Goal: Information Seeking & Learning: Compare options

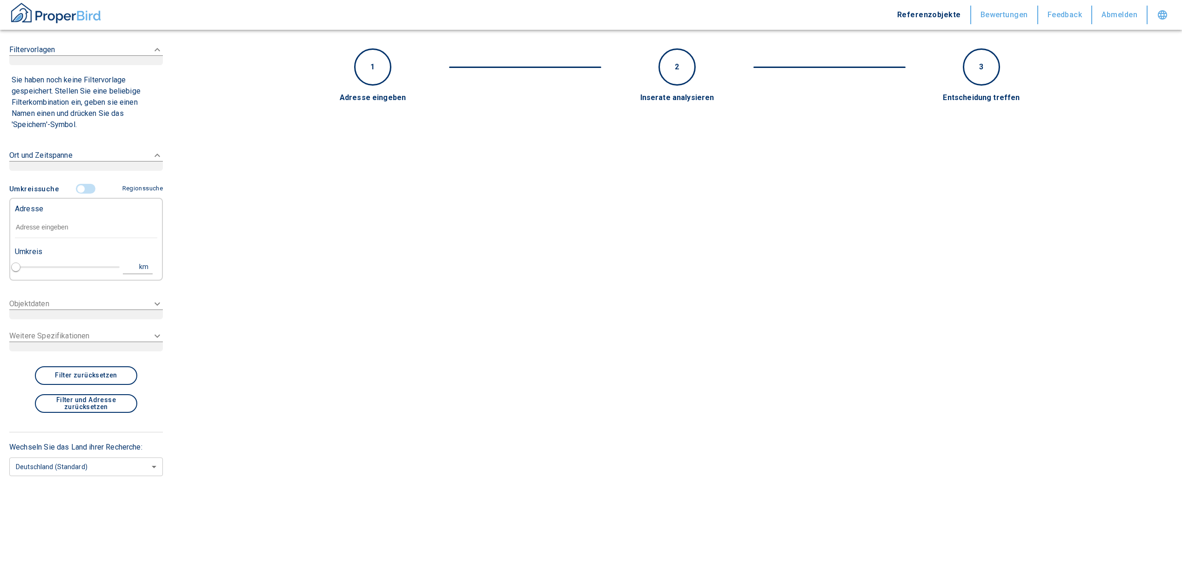
click at [79, 225] on input "text" at bounding box center [86, 227] width 142 height 21
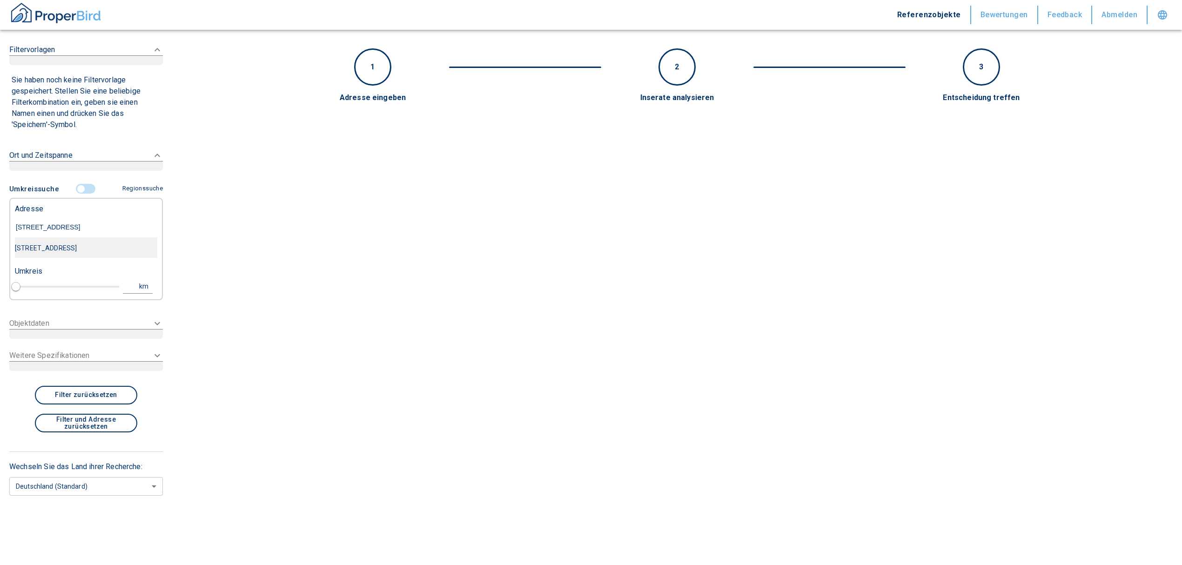
click at [84, 250] on div "[STREET_ADDRESS]" at bounding box center [86, 248] width 142 height 20
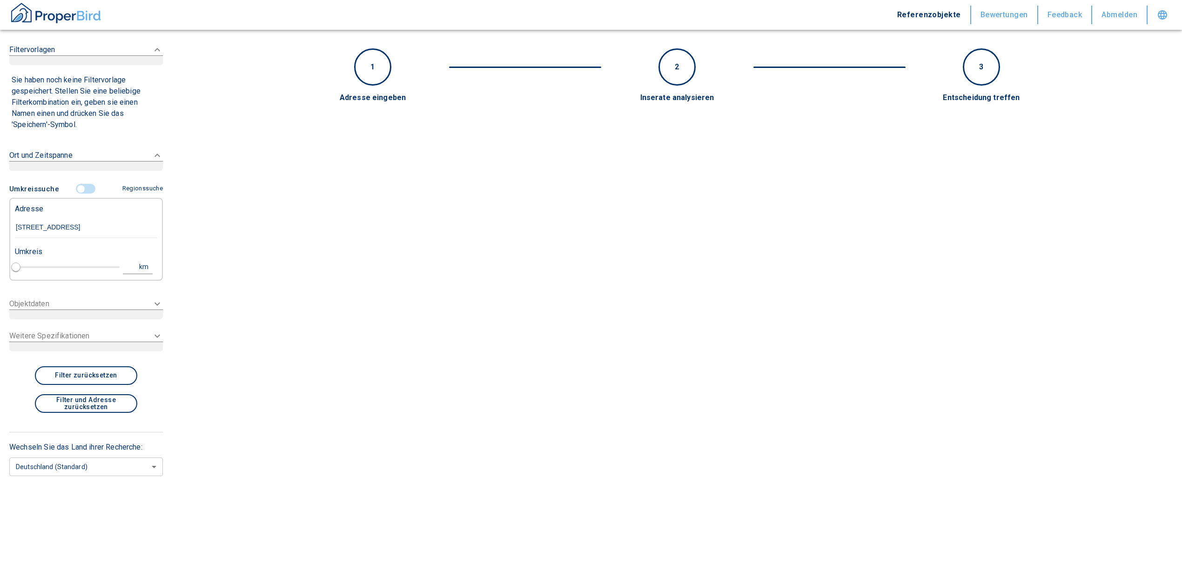
type input "[STREET_ADDRESS]"
type input "1"
type input "2020"
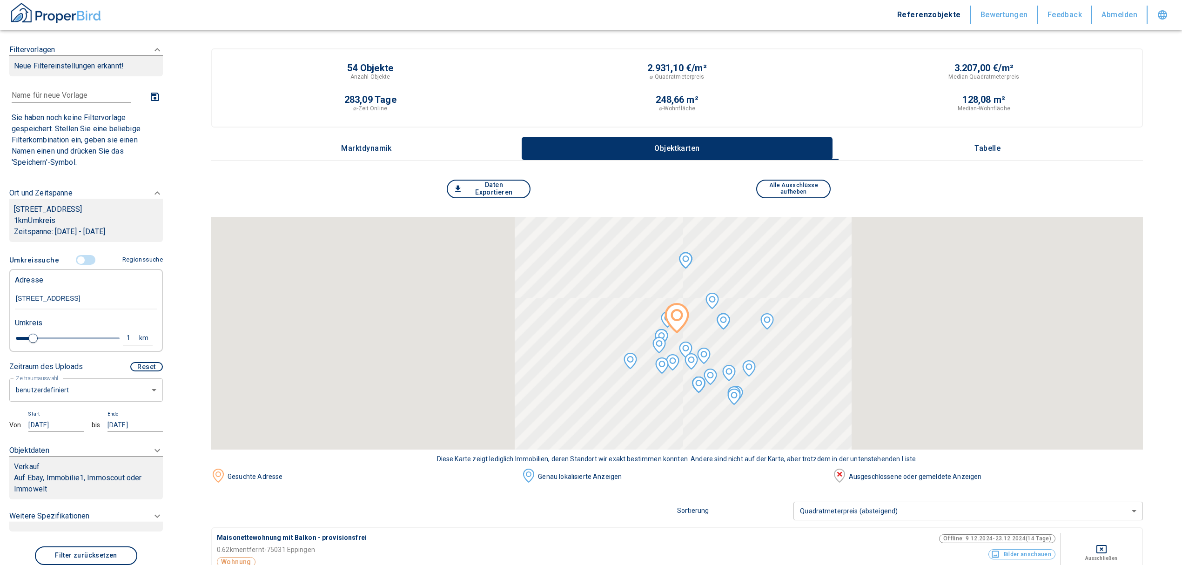
type input "[STREET_ADDRESS]"
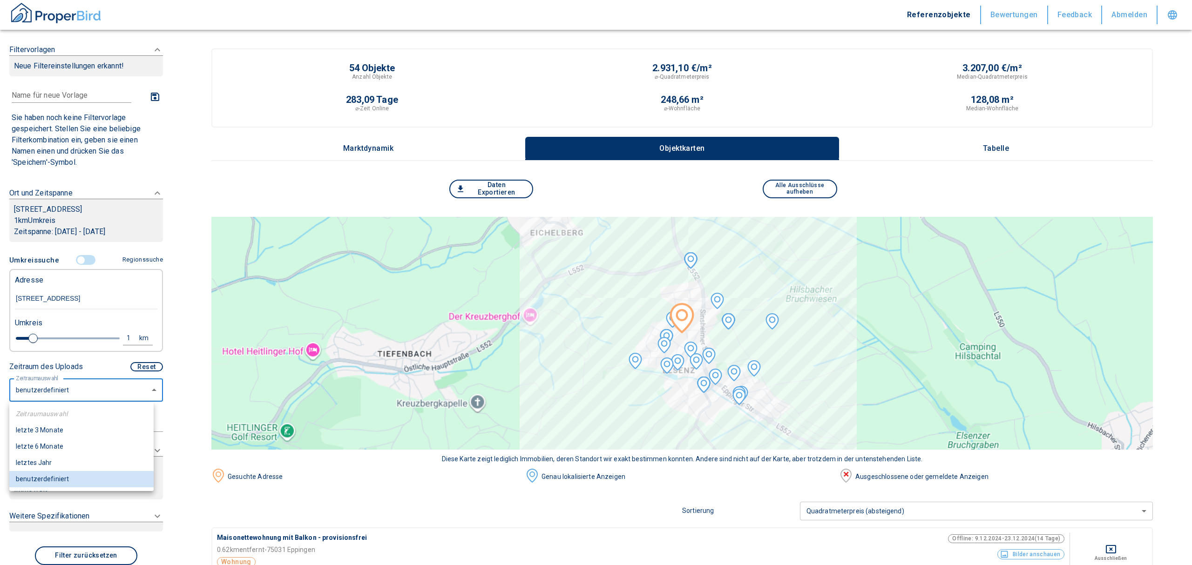
click at [56, 442] on li "letzte 6 Monate" at bounding box center [81, 446] width 144 height 16
type input "2020"
type input "6"
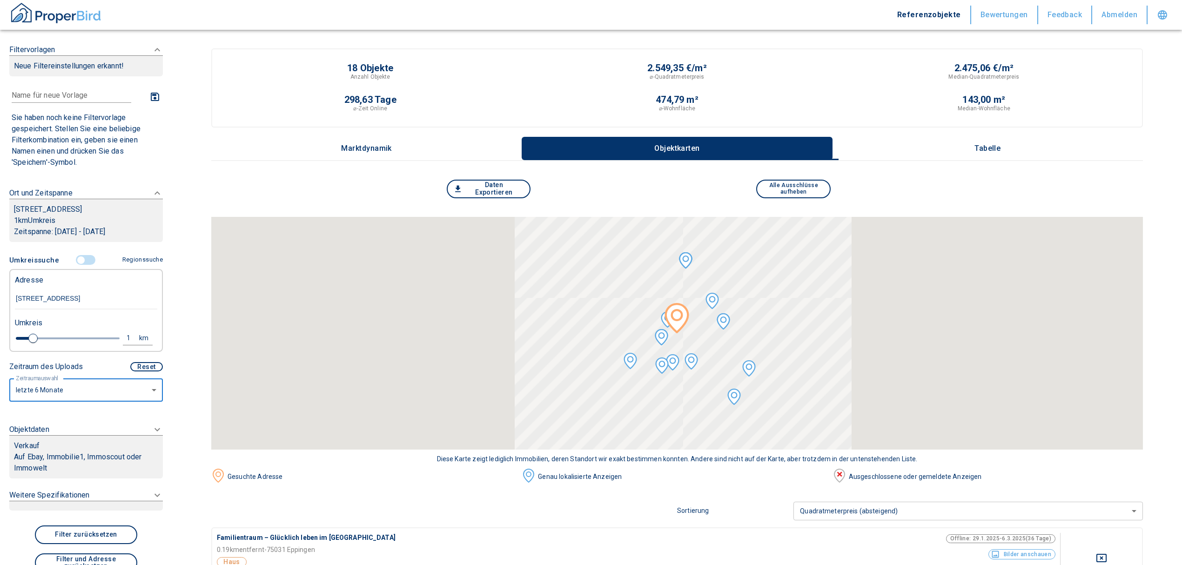
scroll to position [110, 0]
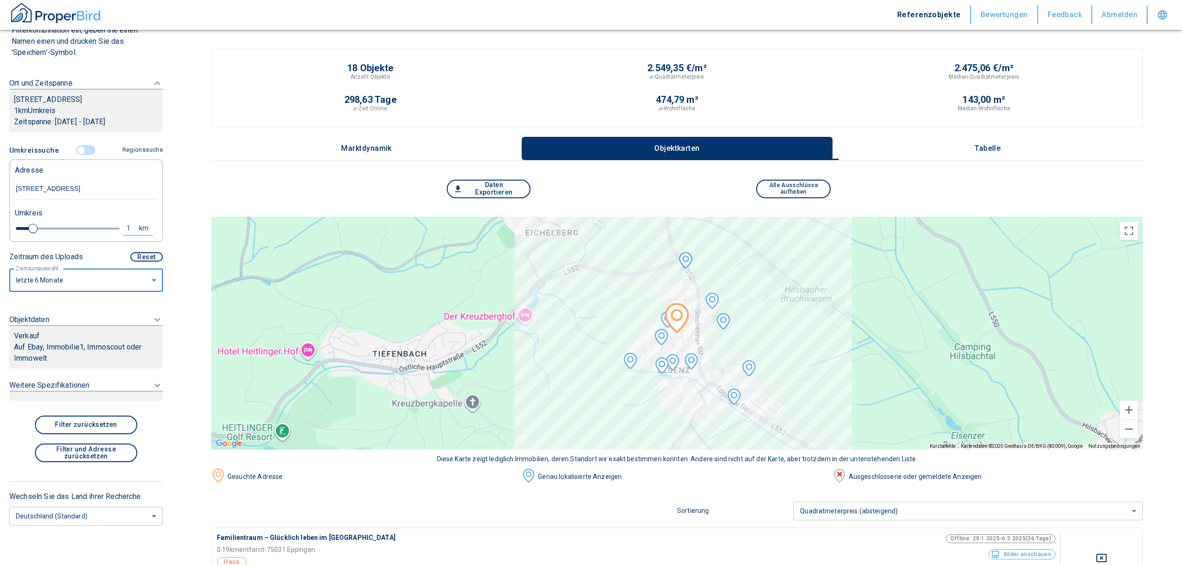
click at [101, 338] on div "Verkauf" at bounding box center [86, 335] width 144 height 11
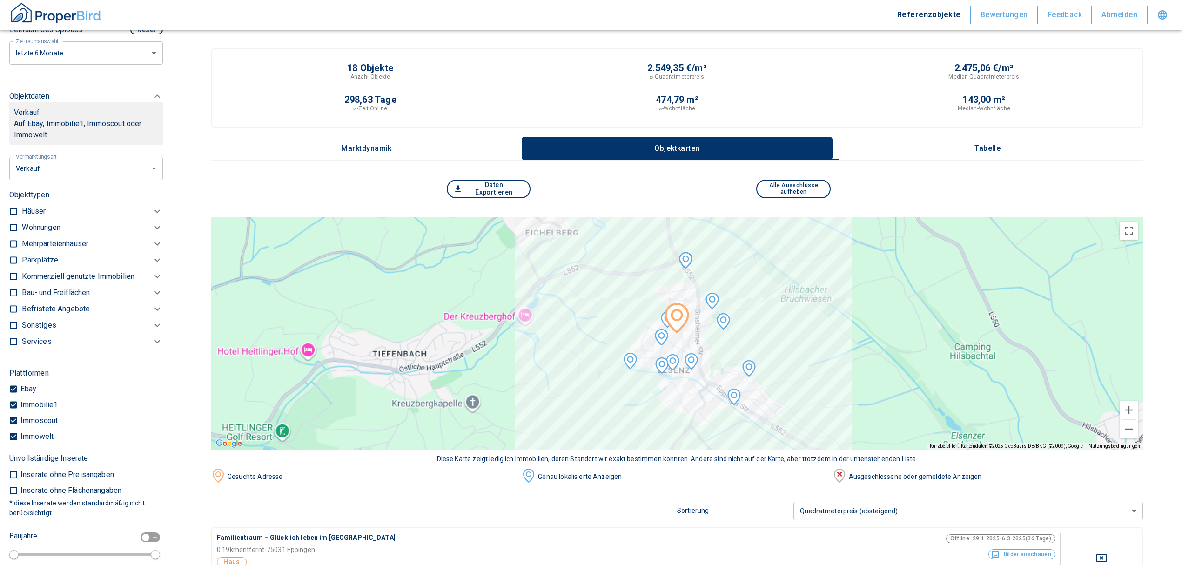
scroll to position [336, 0]
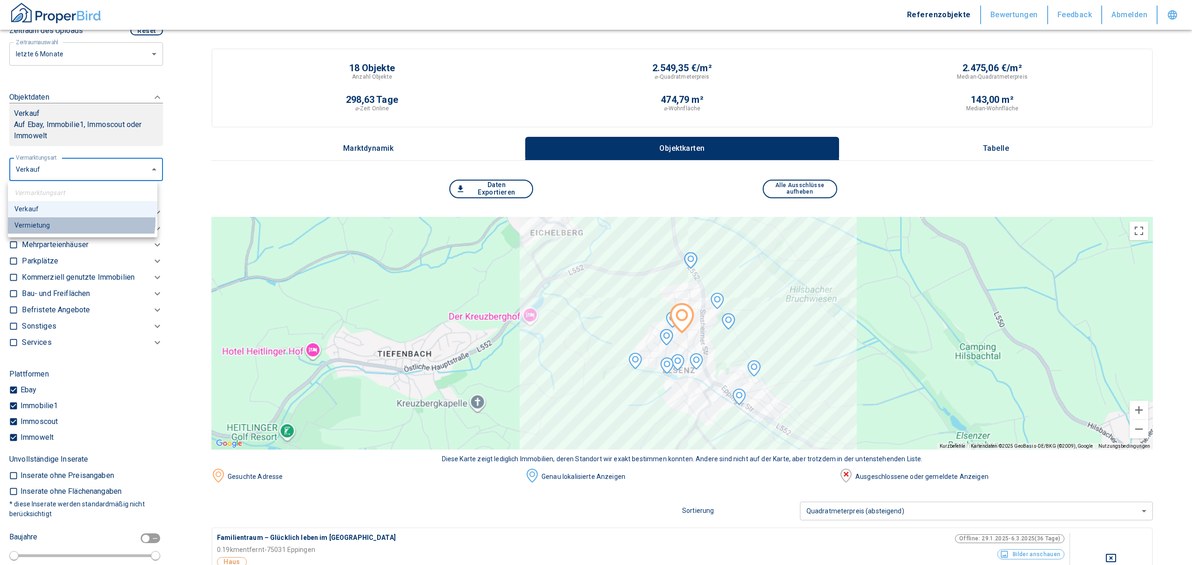
click at [81, 221] on li "Vermietung" at bounding box center [82, 225] width 149 height 16
type input "rent"
type input "2020"
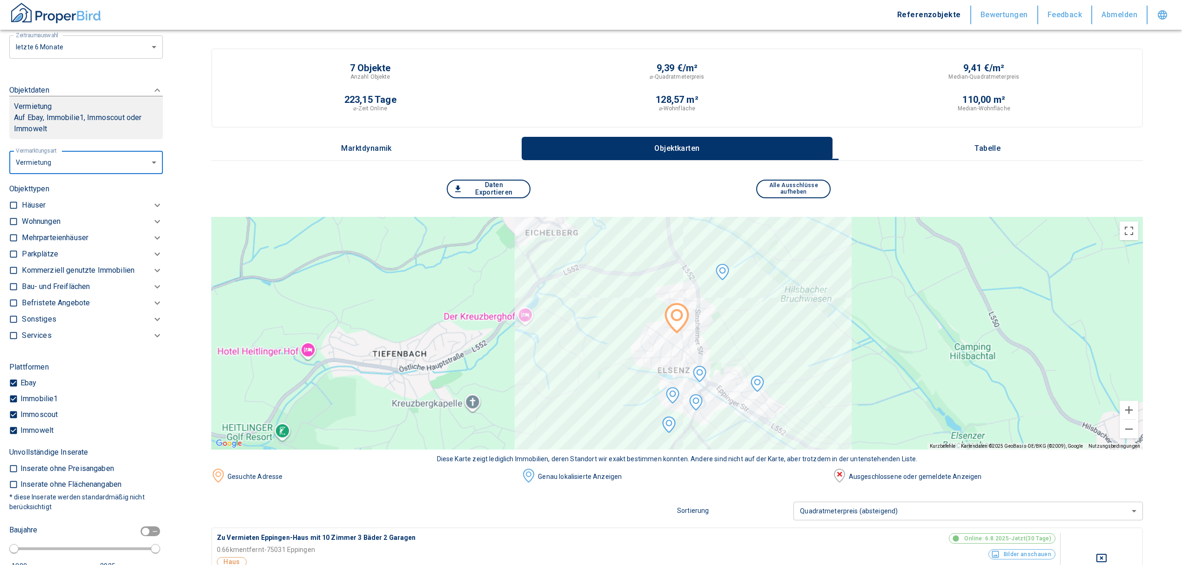
scroll to position [336, 0]
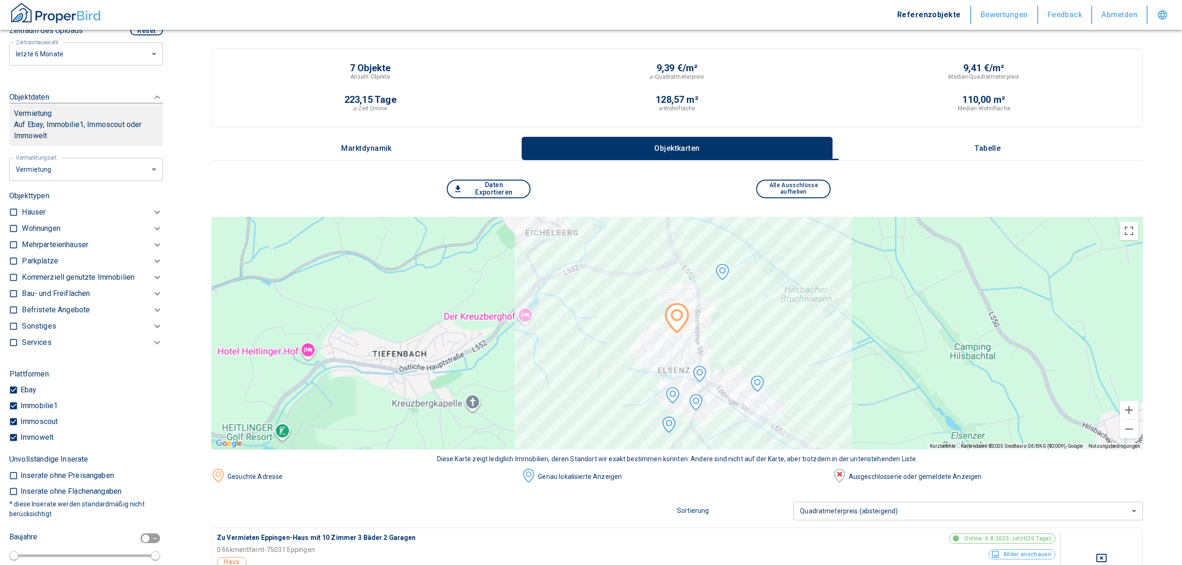
click at [62, 276] on p "Kommerziell genutzte Immobilien" at bounding box center [78, 277] width 113 height 11
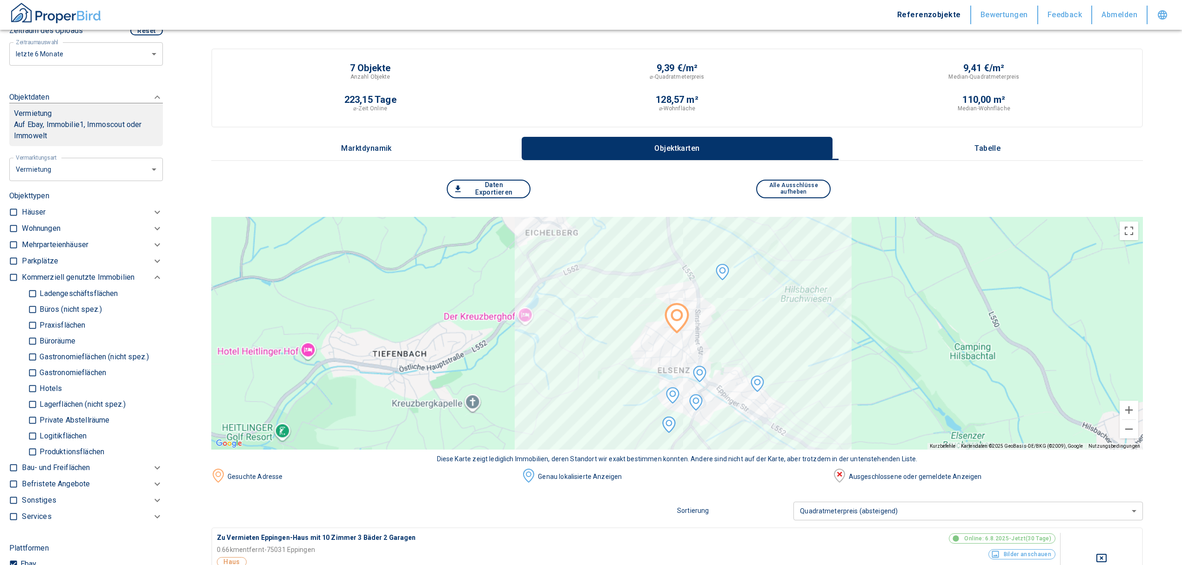
click at [35, 400] on input "Lagerflächen (nicht spez.)" at bounding box center [32, 404] width 9 height 16
checkbox input "true"
type input "2020"
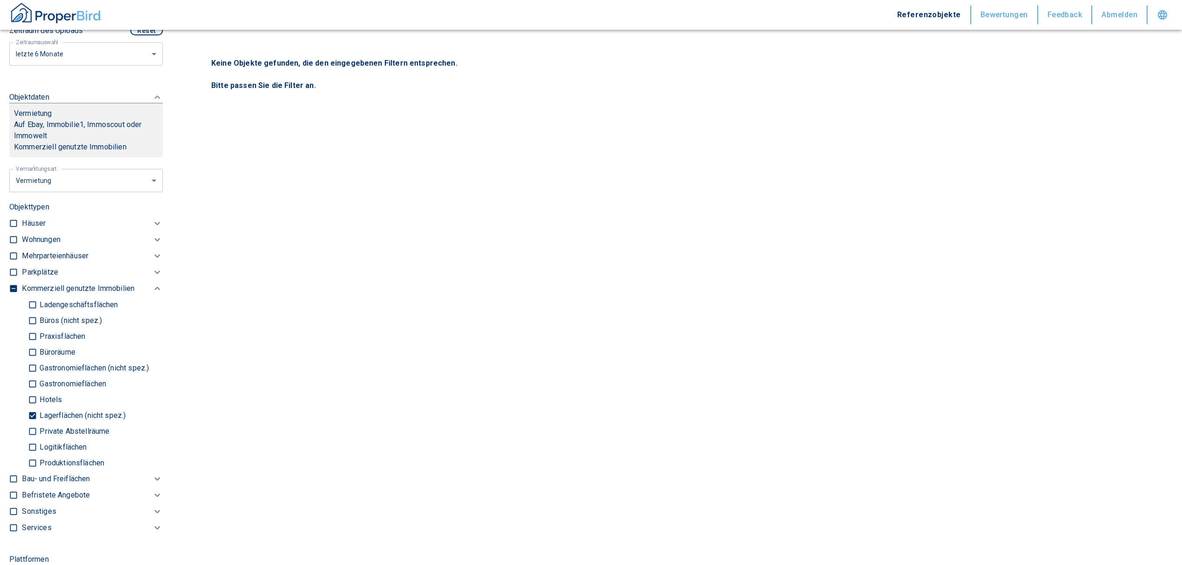
click at [34, 444] on input "Logitikflächen" at bounding box center [32, 447] width 9 height 16
checkbox input "true"
type input "2020"
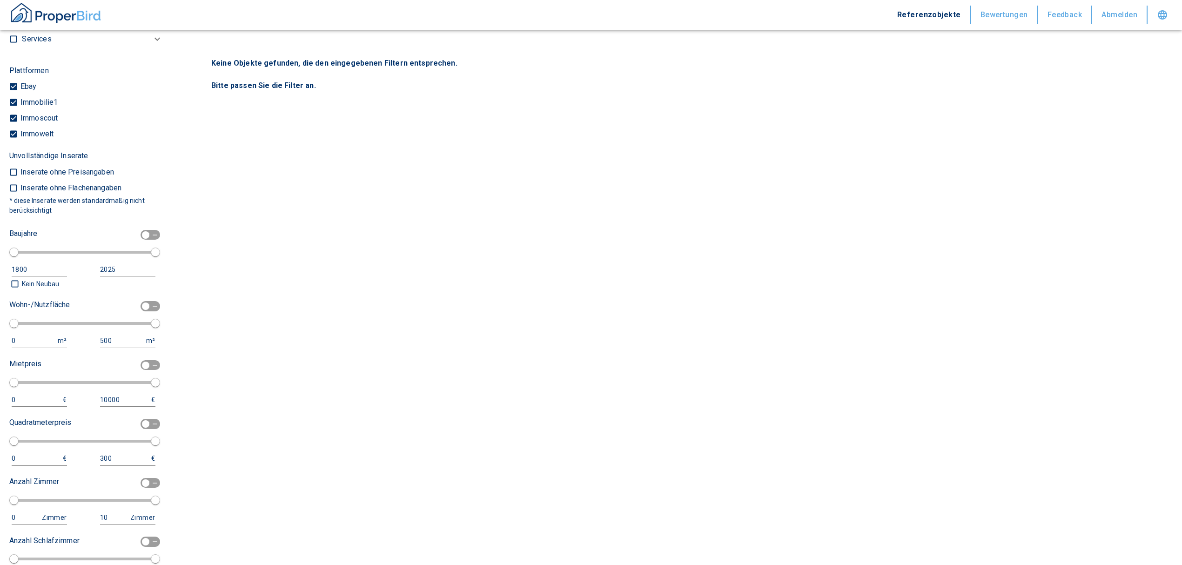
scroll to position [833, 0]
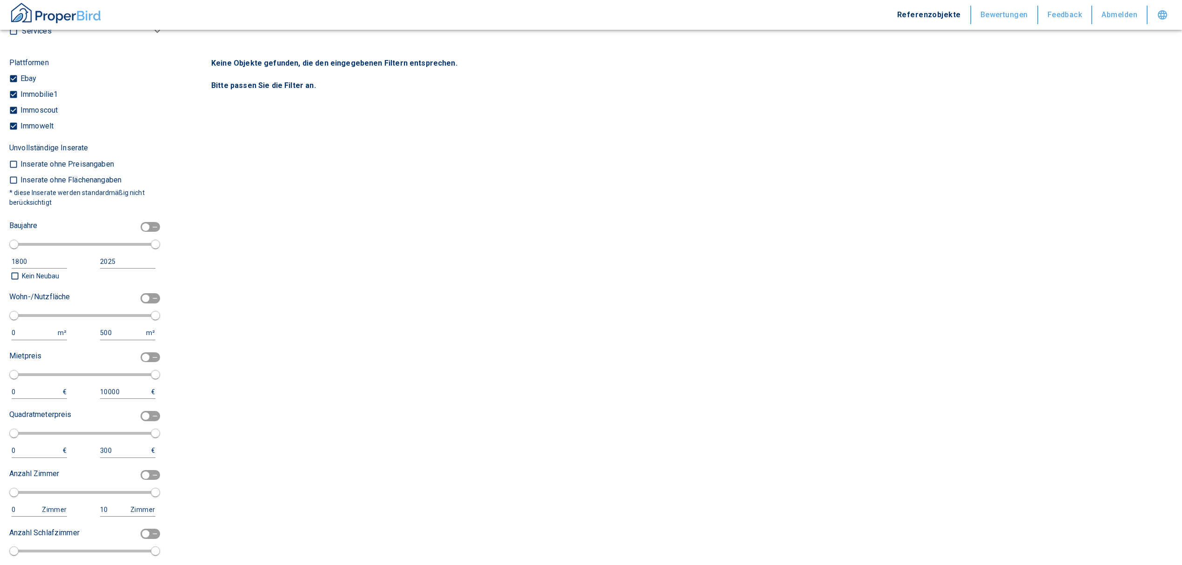
click at [136, 299] on input "checkbox" at bounding box center [146, 298] width 28 height 10
checkbox input "true"
type input "2020"
type input "50"
type input "150"
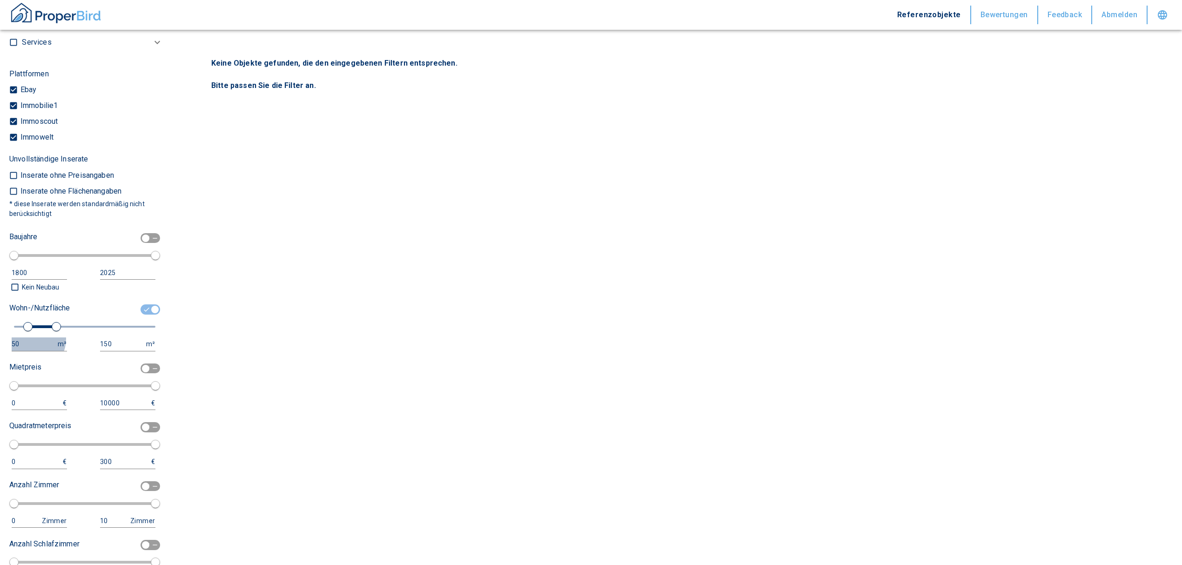
click at [30, 339] on div "50" at bounding box center [30, 344] width 37 height 12
drag, startPoint x: 13, startPoint y: 343, endPoint x: 0, endPoint y: 344, distance: 13.6
click at [0, 344] on div "Filtervorlagen Neue Filtereinstellungen erkannt! Name für neue Vorlage x Sie ha…" at bounding box center [86, 282] width 172 height 565
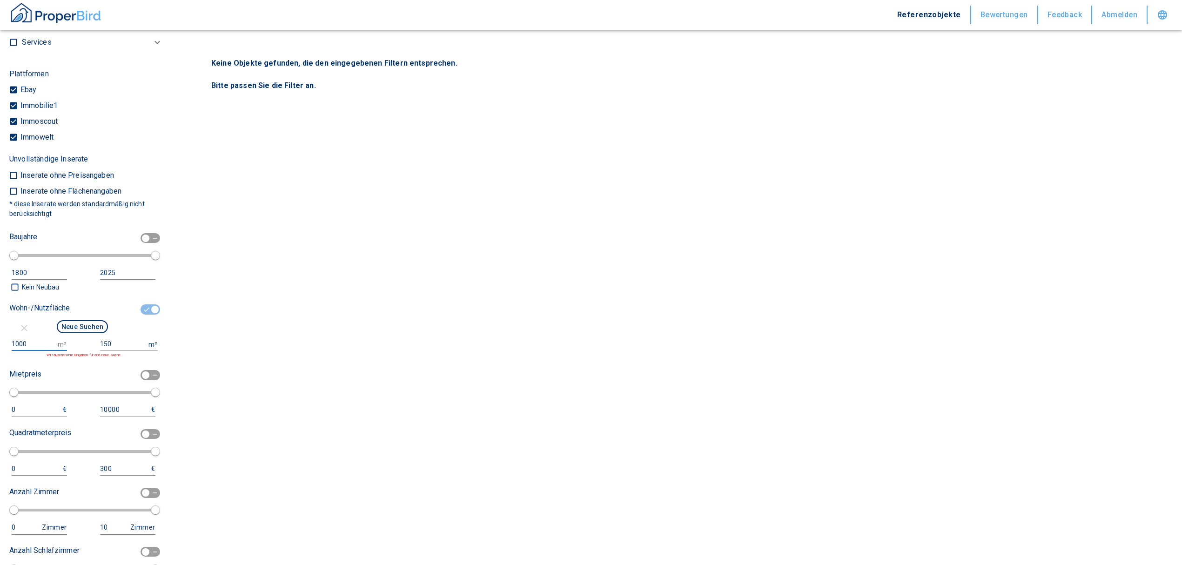
type input "1000"
click at [108, 343] on input "150" at bounding box center [122, 343] width 45 height 13
type input "1"
type input "999999999"
click at [73, 320] on button "Neue Suchen" at bounding box center [82, 326] width 51 height 13
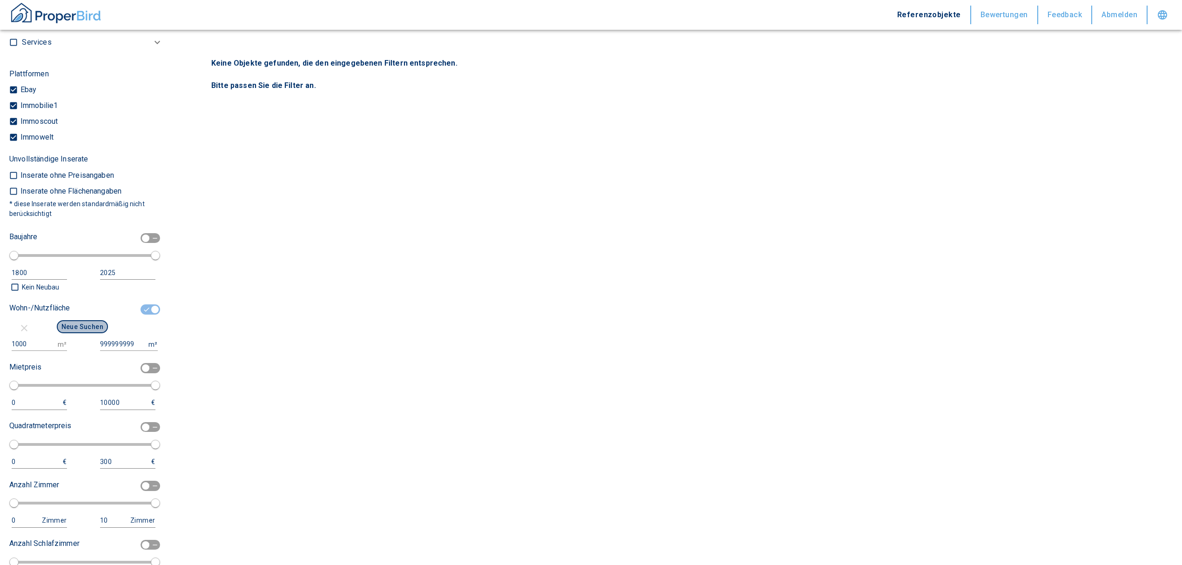
type input "2020"
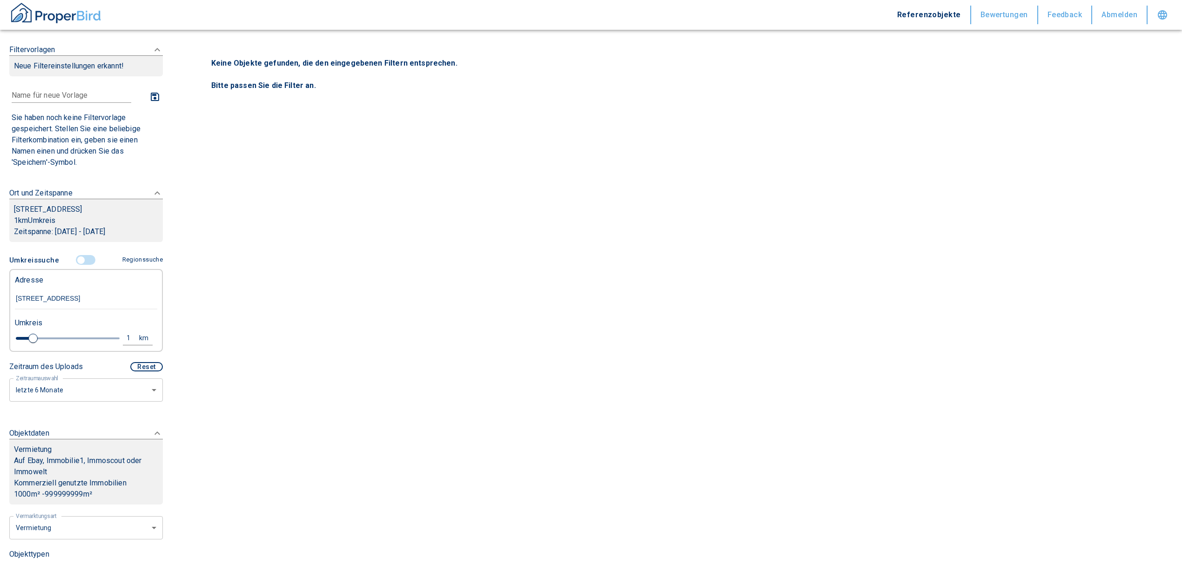
type input "1.2"
type input "2020"
type input "2.4"
type input "2020"
type input "2.8"
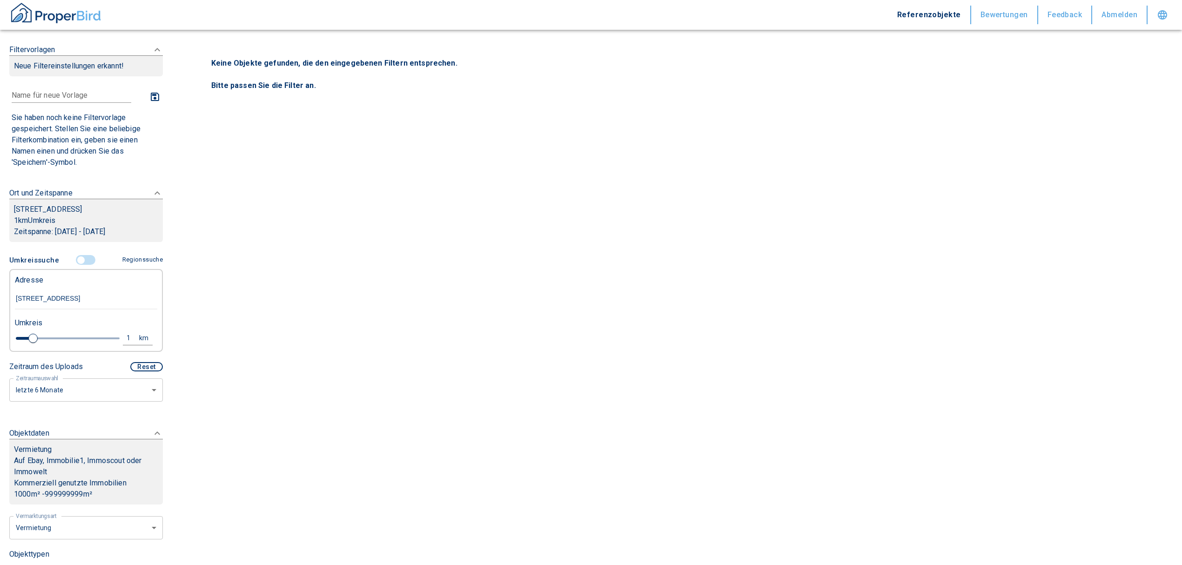
type input "2020"
type input "3"
type input "2020"
type input "3.8"
type input "2020"
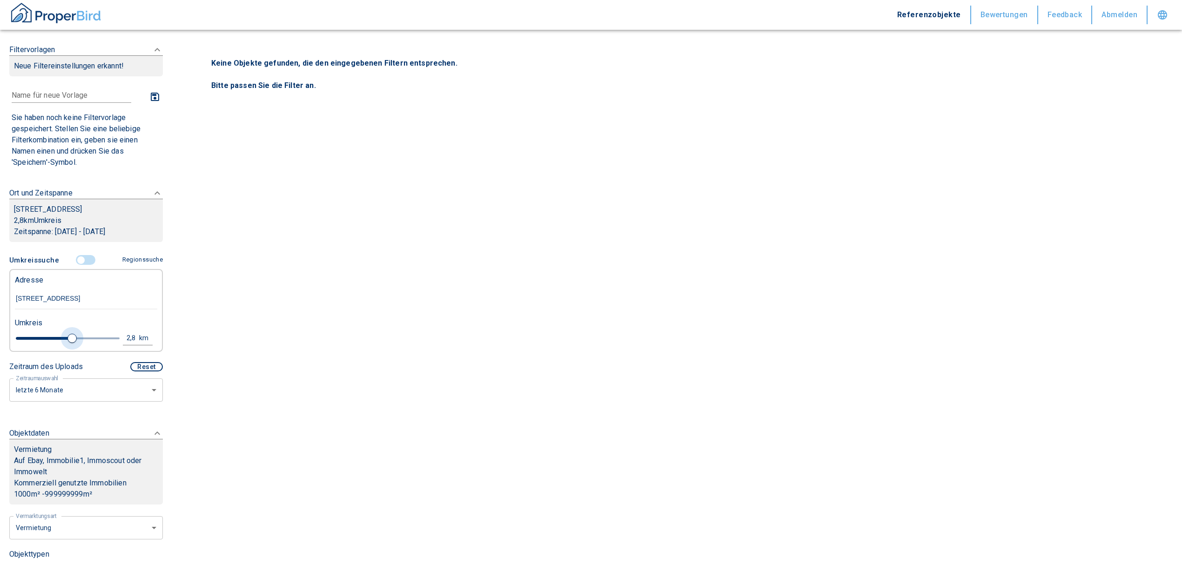
type input "4.8"
type input "2020"
type input "5"
drag, startPoint x: 31, startPoint y: 339, endPoint x: 138, endPoint y: 331, distance: 107.4
click at [138, 331] on div "5 km" at bounding box center [82, 339] width 142 height 16
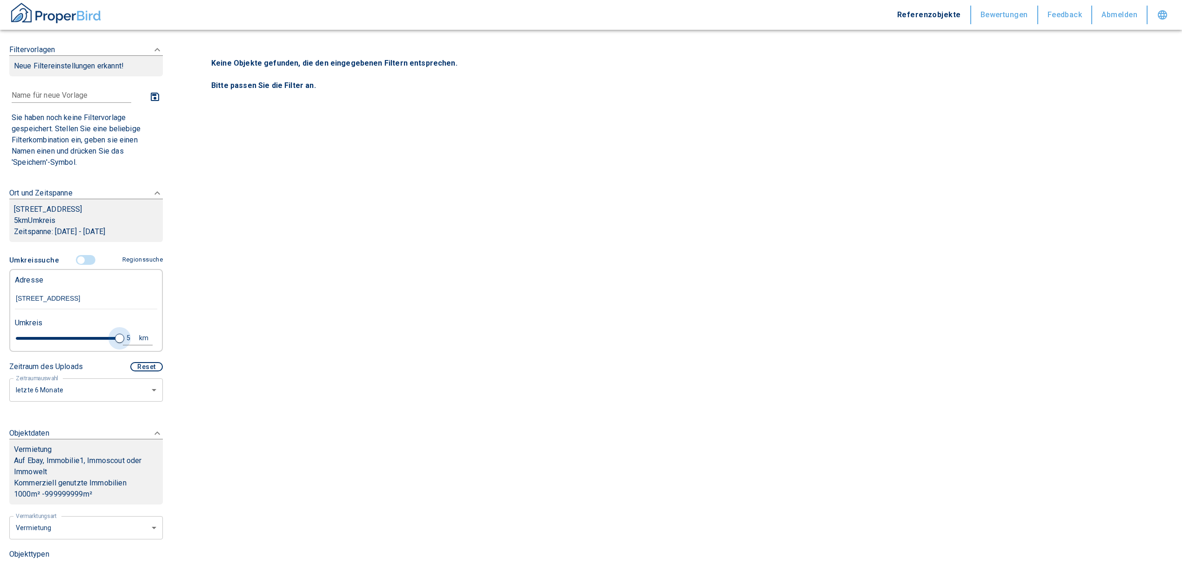
type input "2020"
click at [125, 334] on div "5" at bounding box center [133, 338] width 17 height 12
drag, startPoint x: 49, startPoint y: 332, endPoint x: 21, endPoint y: 335, distance: 27.6
click at [21, 335] on div "5 km Neue Suchen" at bounding box center [78, 339] width 142 height 22
type input "10"
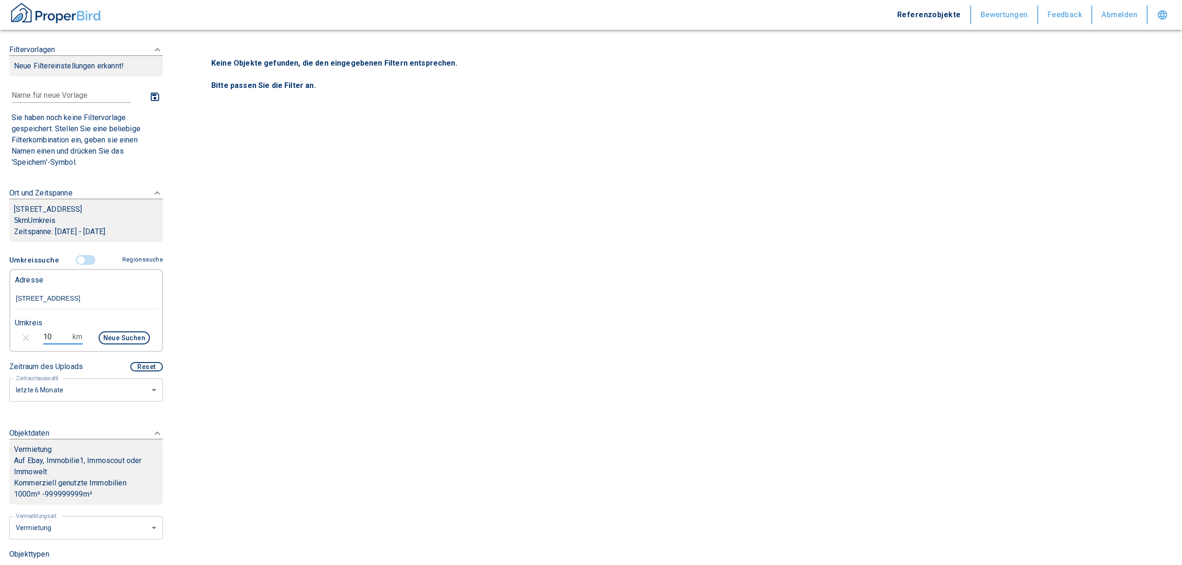
click at [127, 342] on button "Neue Suchen" at bounding box center [124, 337] width 51 height 13
type input "2020"
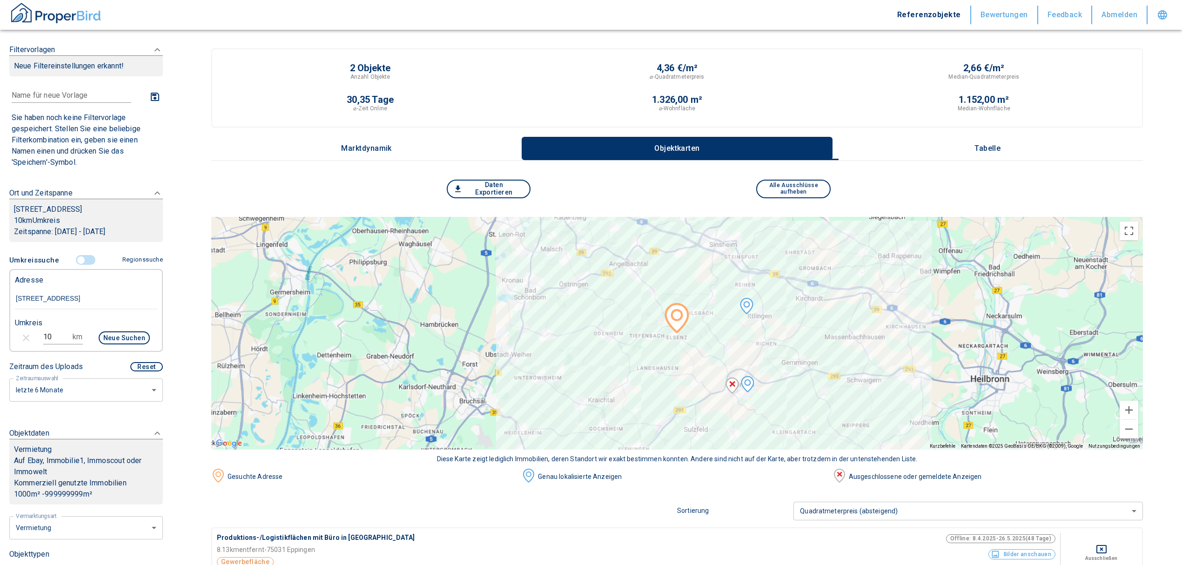
click at [978, 150] on p "Tabelle" at bounding box center [987, 148] width 47 height 8
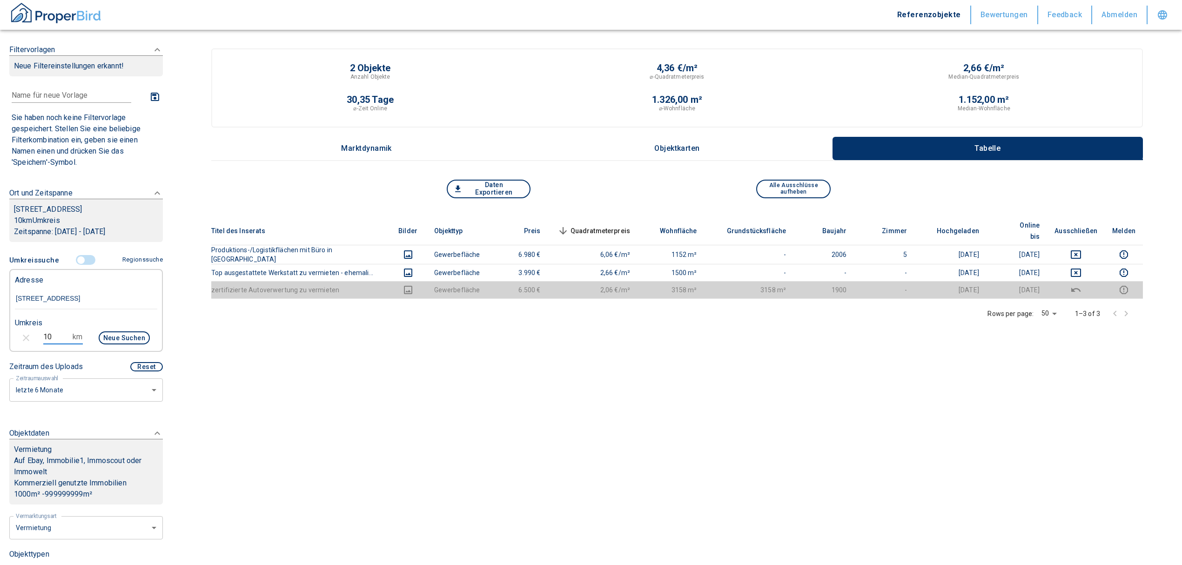
drag, startPoint x: 61, startPoint y: 339, endPoint x: 25, endPoint y: 336, distance: 36.9
click at [25, 336] on div "10 km Neue Suchen" at bounding box center [78, 339] width 142 height 22
type input "20"
click at [114, 343] on button "Neue Suchen" at bounding box center [124, 337] width 51 height 13
type input "2020"
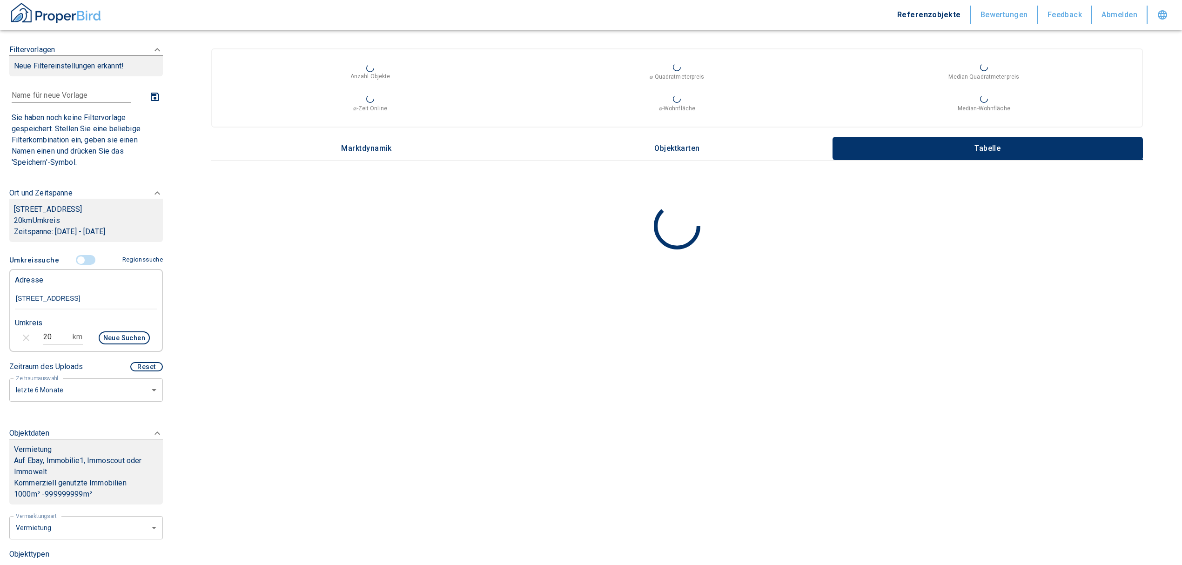
click at [56, 331] on input "20" at bounding box center [56, 337] width 26 height 15
drag, startPoint x: 52, startPoint y: 332, endPoint x: 37, endPoint y: 336, distance: 15.4
click at [37, 336] on div "20 km Neue Suchen" at bounding box center [78, 339] width 142 height 22
type input "10"
click at [114, 337] on button "Neue Suchen" at bounding box center [124, 337] width 51 height 13
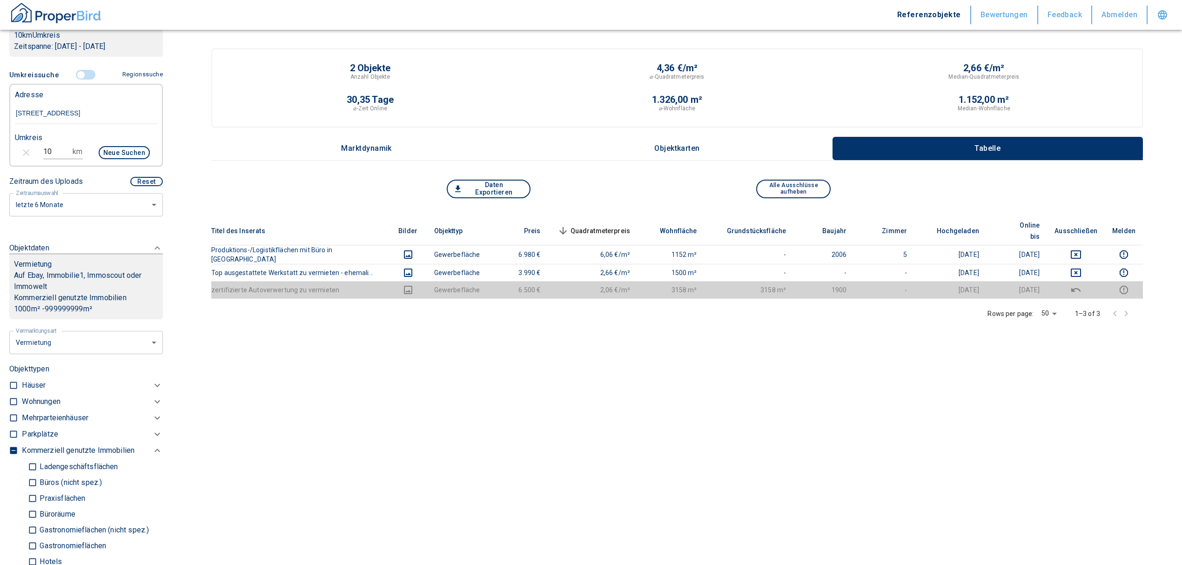
scroll to position [186, 0]
click at [62, 203] on body "Referenzobjekte Bewertungen Feedback Abmelden Filtervorlagen Neue Filtereinstel…" at bounding box center [591, 309] width 1182 height 619
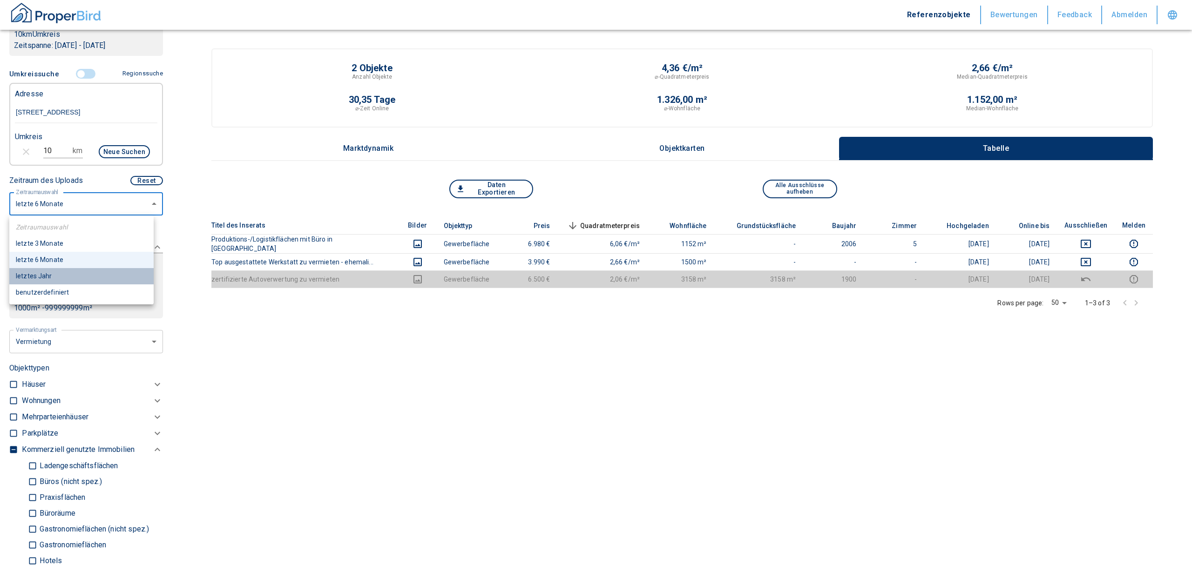
click at [71, 273] on li "letztes Jahr" at bounding box center [81, 276] width 144 height 16
type input "2020"
type input "12"
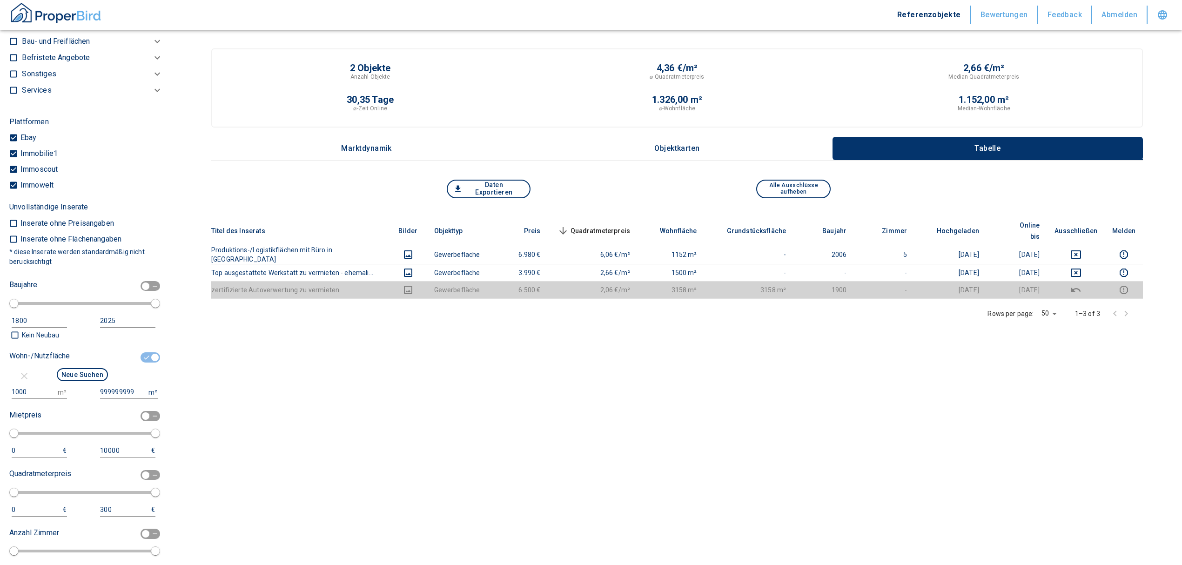
scroll to position [807, 0]
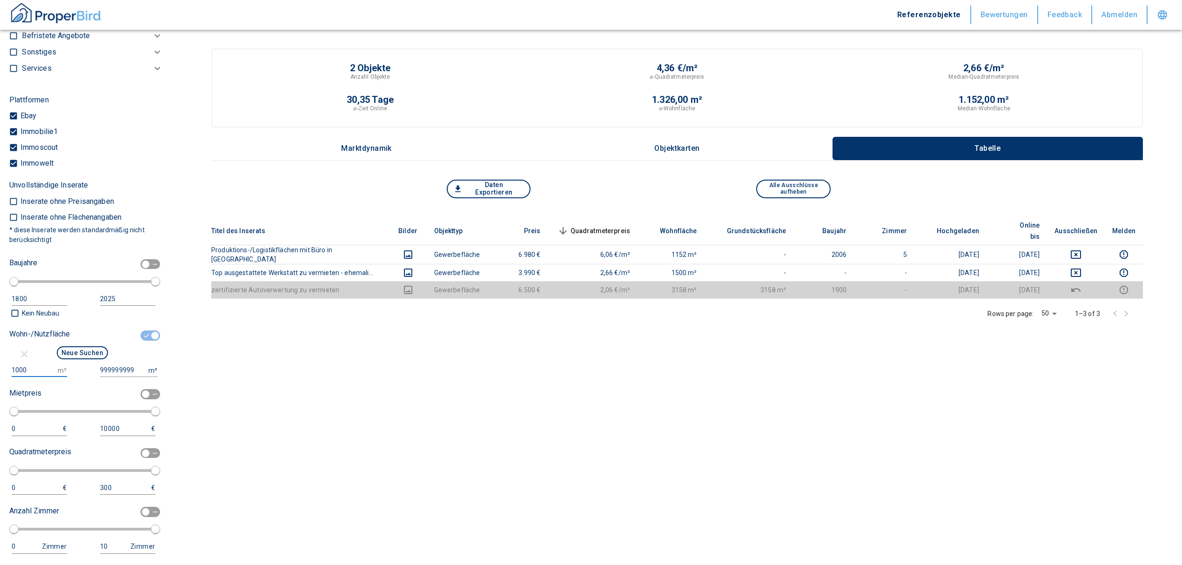
drag, startPoint x: 32, startPoint y: 368, endPoint x: -47, endPoint y: 361, distance: 79.4
click at [0, 361] on html "Referenzobjekte Bewertungen Feedback Abmelden Filtervorlagen Neue Filtereinstel…" at bounding box center [591, 309] width 1182 height 619
type input "500"
click at [82, 357] on button "Neue Suchen" at bounding box center [82, 352] width 51 height 13
type input "2020"
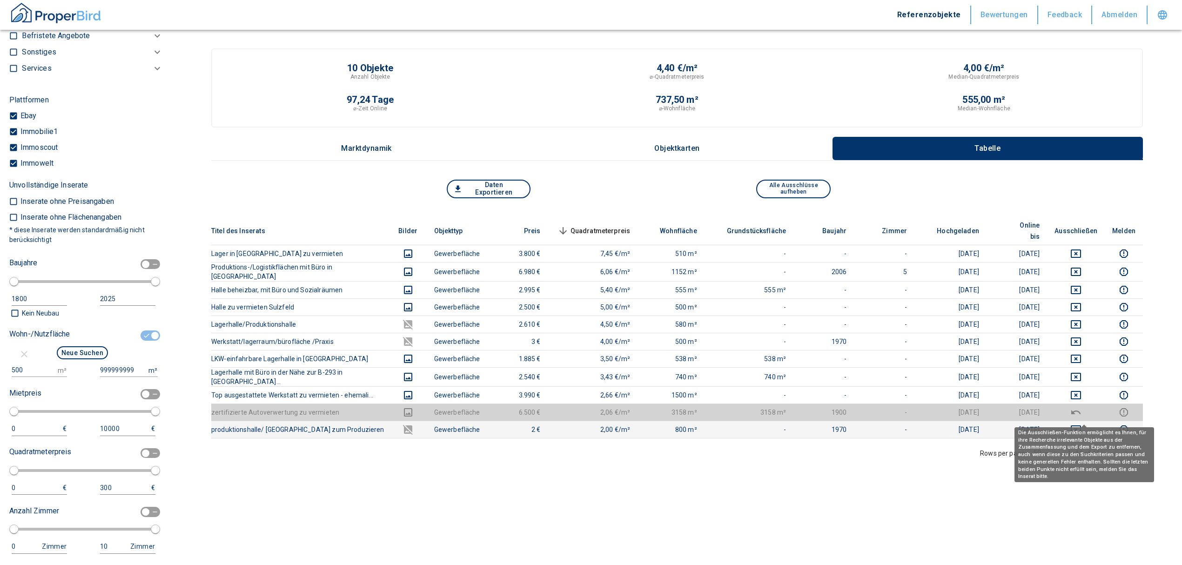
click at [1082, 424] on icon "deselect this listing" at bounding box center [1076, 429] width 11 height 11
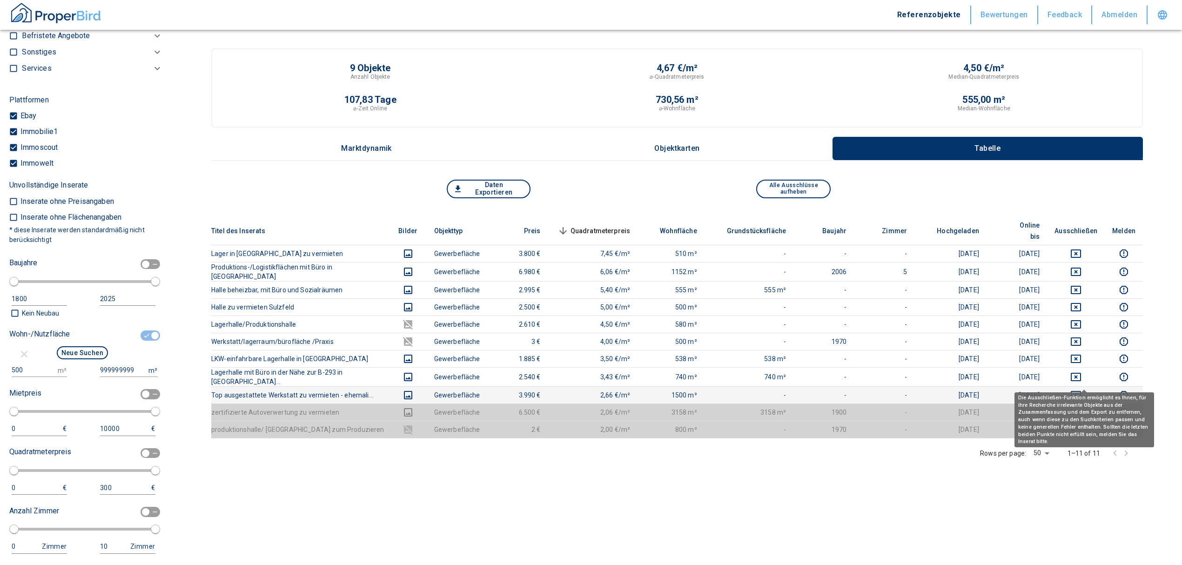
click at [1081, 391] on icon "deselect this listing" at bounding box center [1076, 395] width 10 height 8
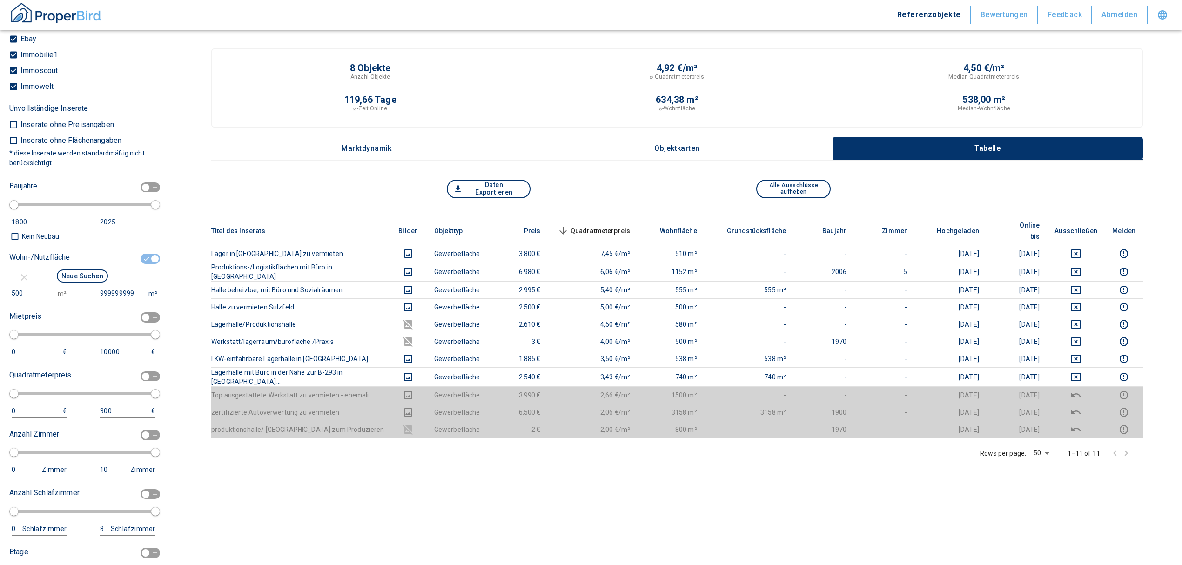
scroll to position [807, 0]
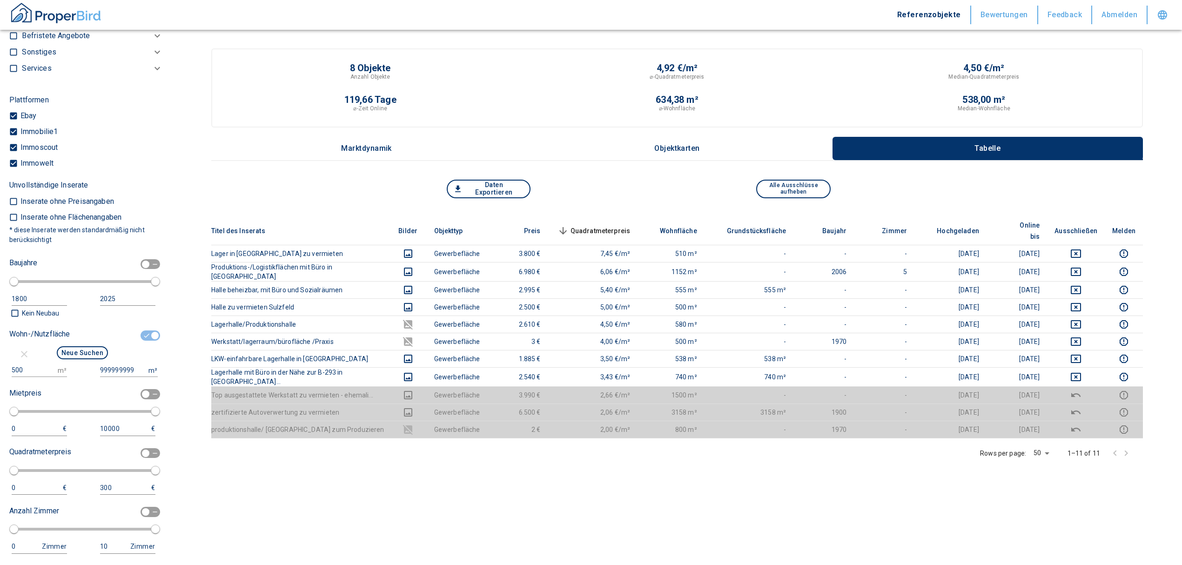
drag, startPoint x: 148, startPoint y: 334, endPoint x: 99, endPoint y: 355, distance: 53.2
click at [148, 334] on input "checkbox" at bounding box center [155, 335] width 28 height 10
checkbox input "false"
type input "2020"
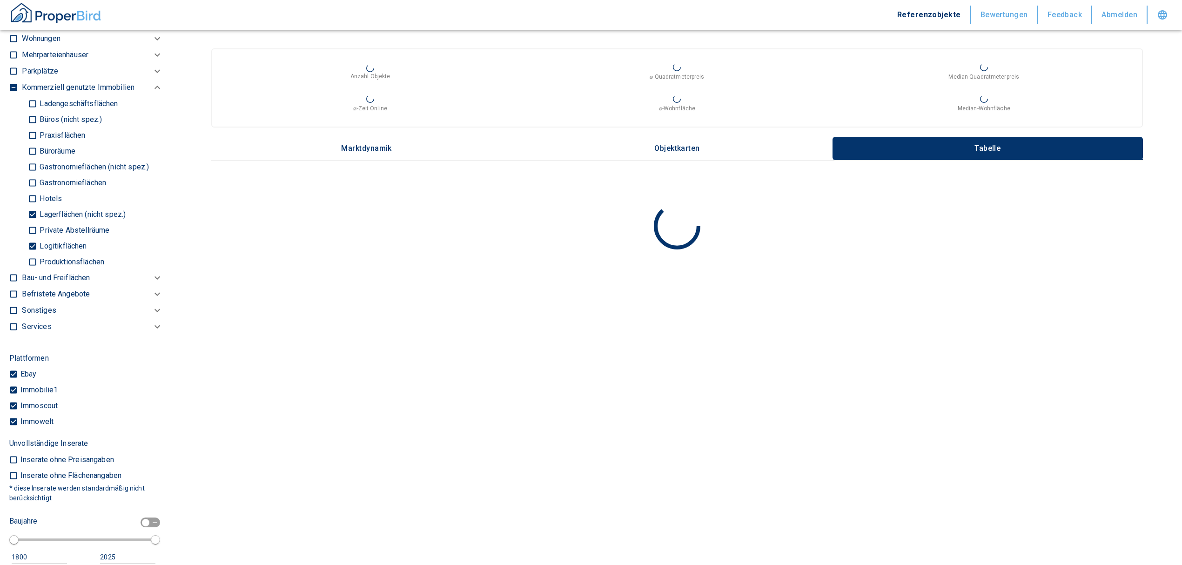
scroll to position [434, 0]
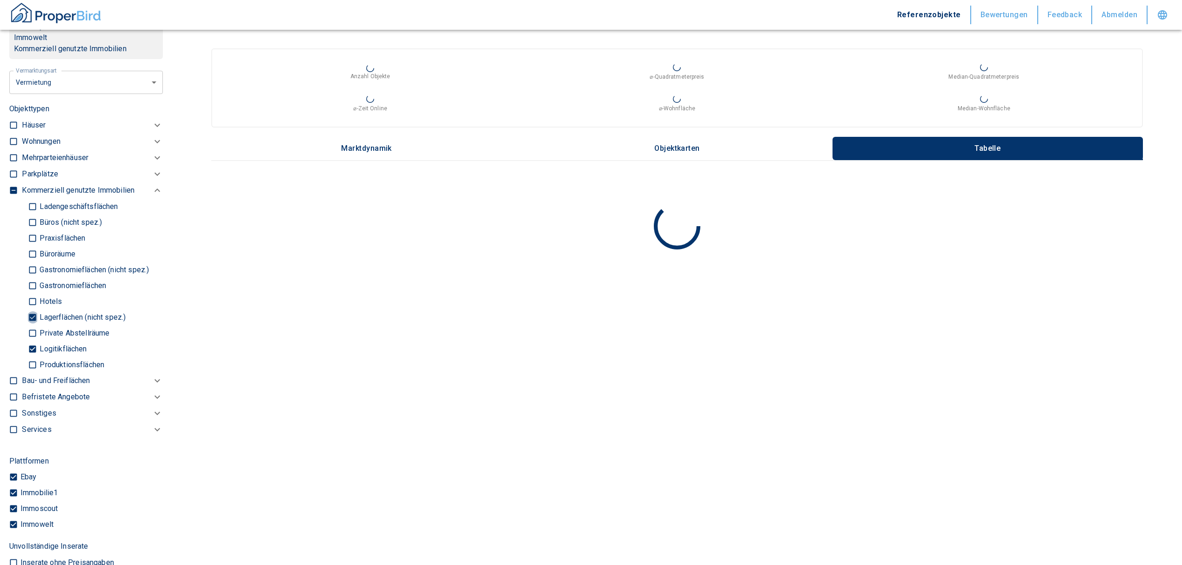
click at [32, 319] on input "Lagerflächen (nicht spez.)" at bounding box center [32, 317] width 9 height 16
checkbox input "false"
type input "2020"
type input "999999990"
click at [34, 348] on input "Logitikflächen" at bounding box center [32, 349] width 9 height 16
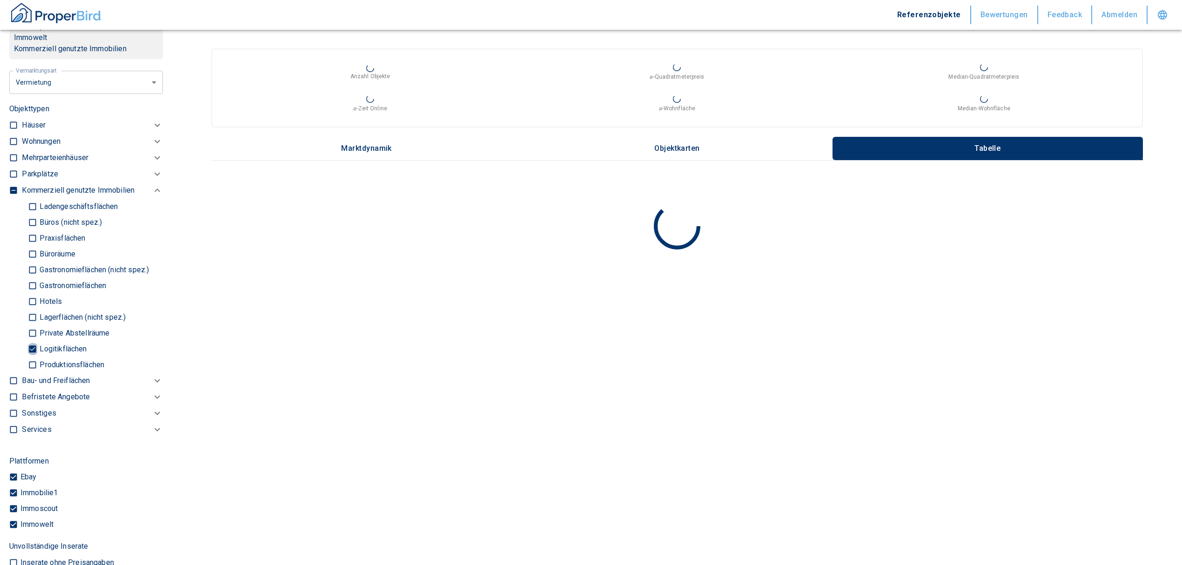
checkbox input "false"
type input "2020"
type input "999999990"
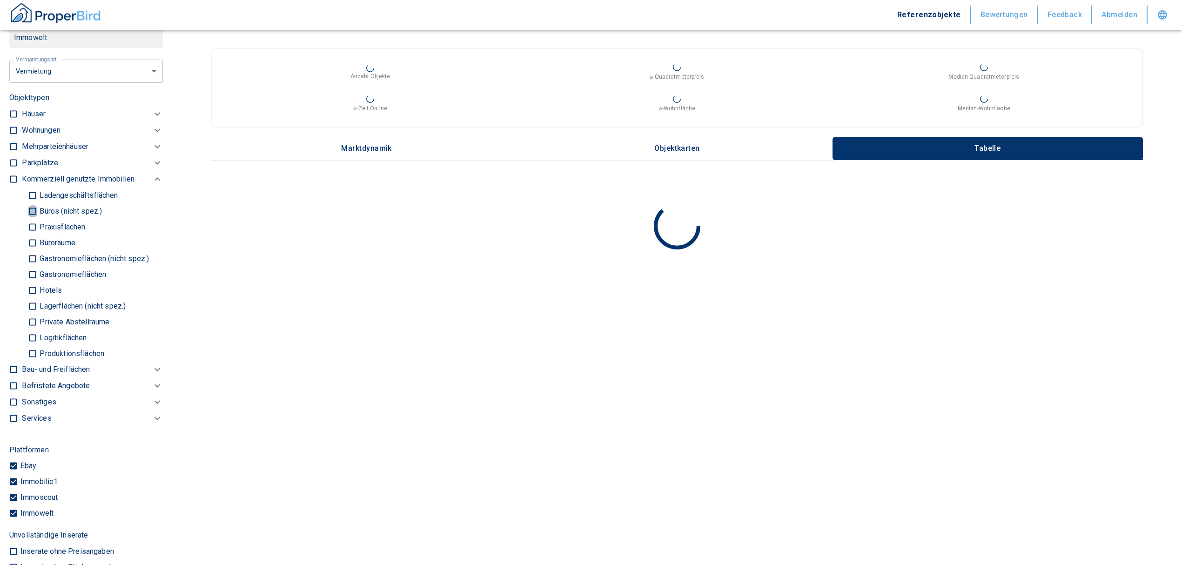
click at [30, 211] on input "Büros (nicht spez.)" at bounding box center [32, 211] width 9 height 16
checkbox input "true"
type input "2020"
type input "999999990"
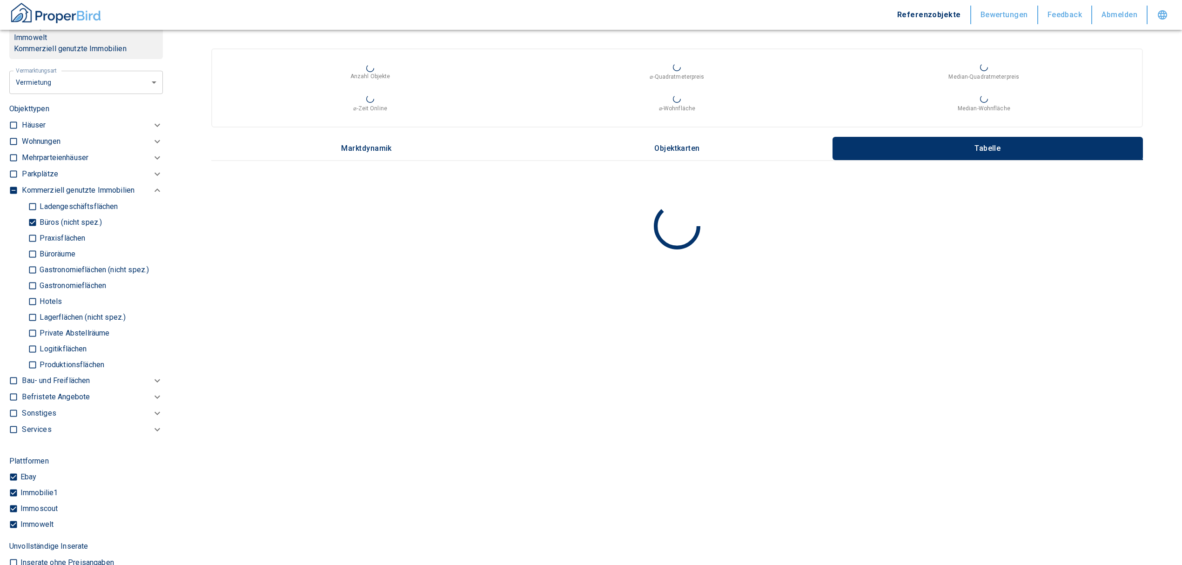
click at [30, 254] on input "Büroräume" at bounding box center [32, 254] width 9 height 16
checkbox input "true"
type input "2020"
type input "999999990"
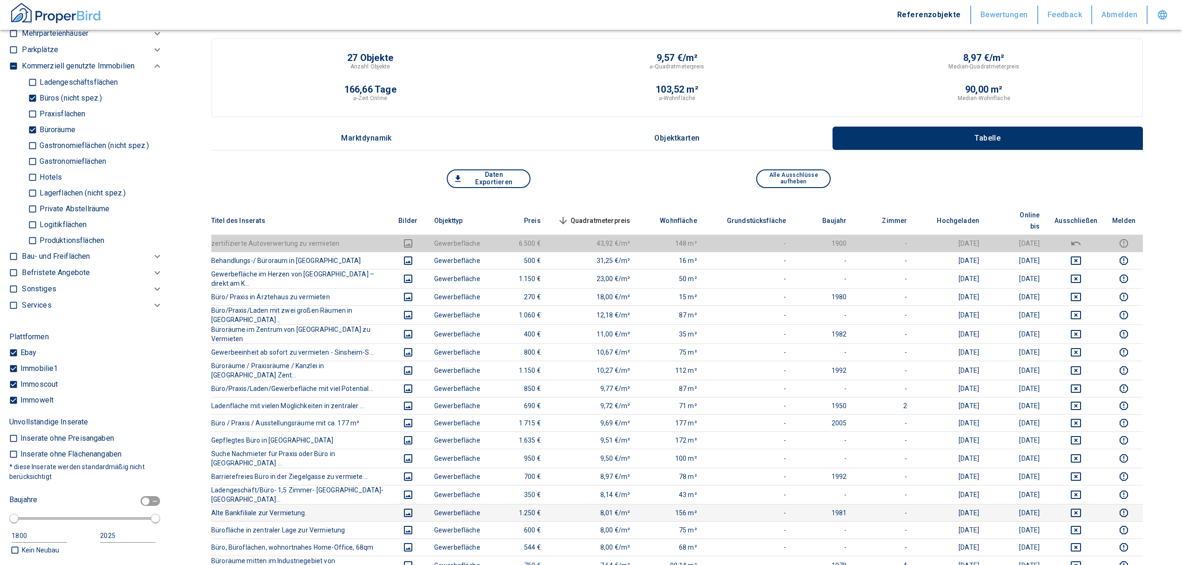
scroll to position [186, 0]
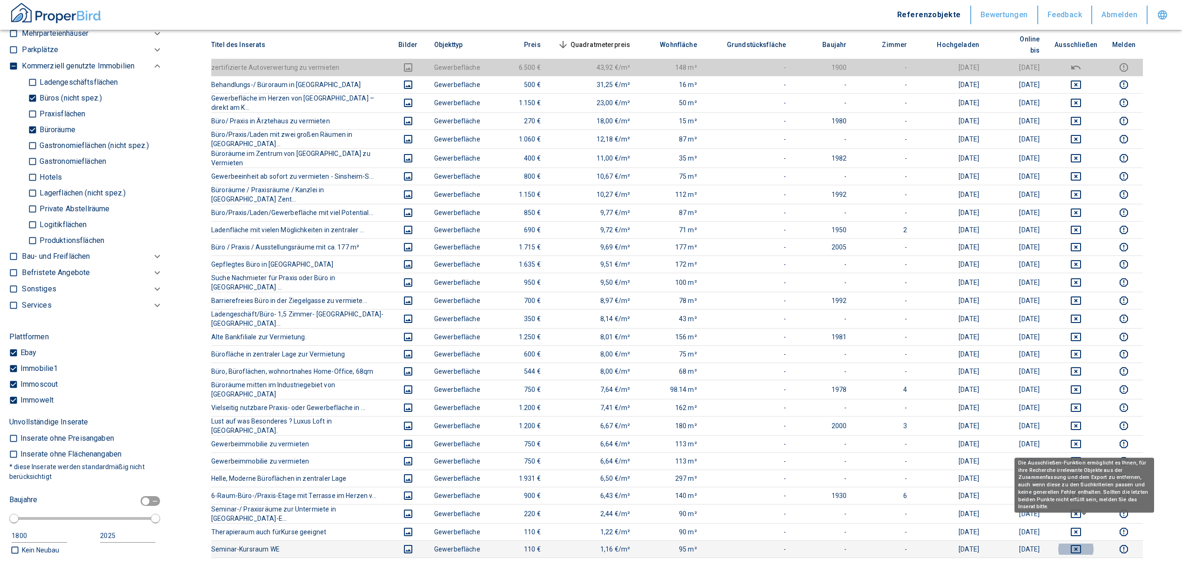
click at [1081, 545] on icon "deselect this listing" at bounding box center [1076, 549] width 10 height 8
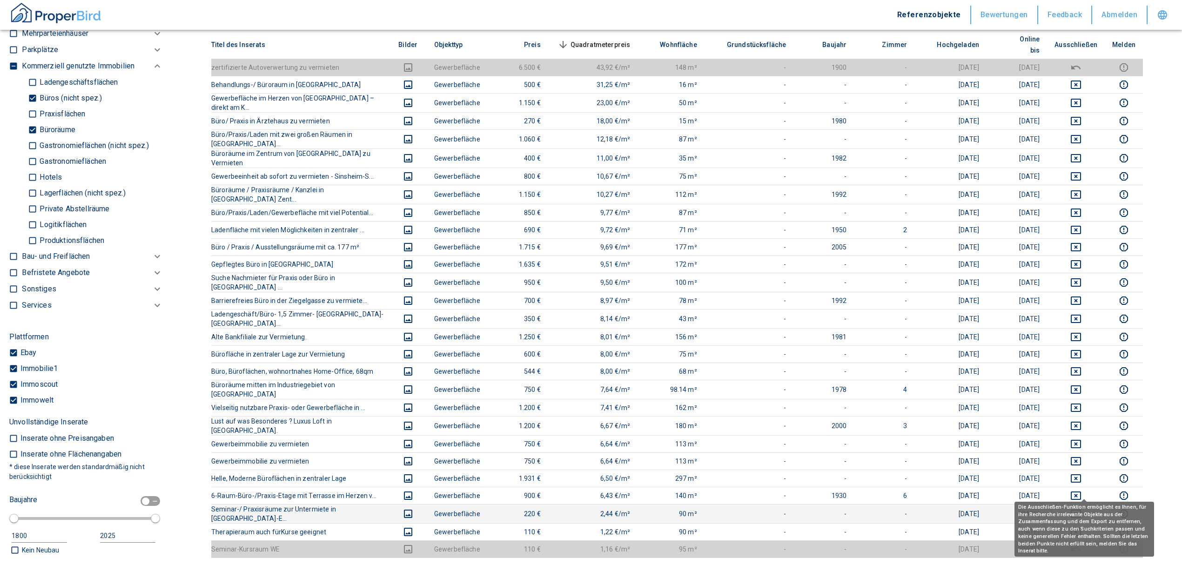
click at [1082, 508] on icon "deselect this listing" at bounding box center [1076, 513] width 11 height 11
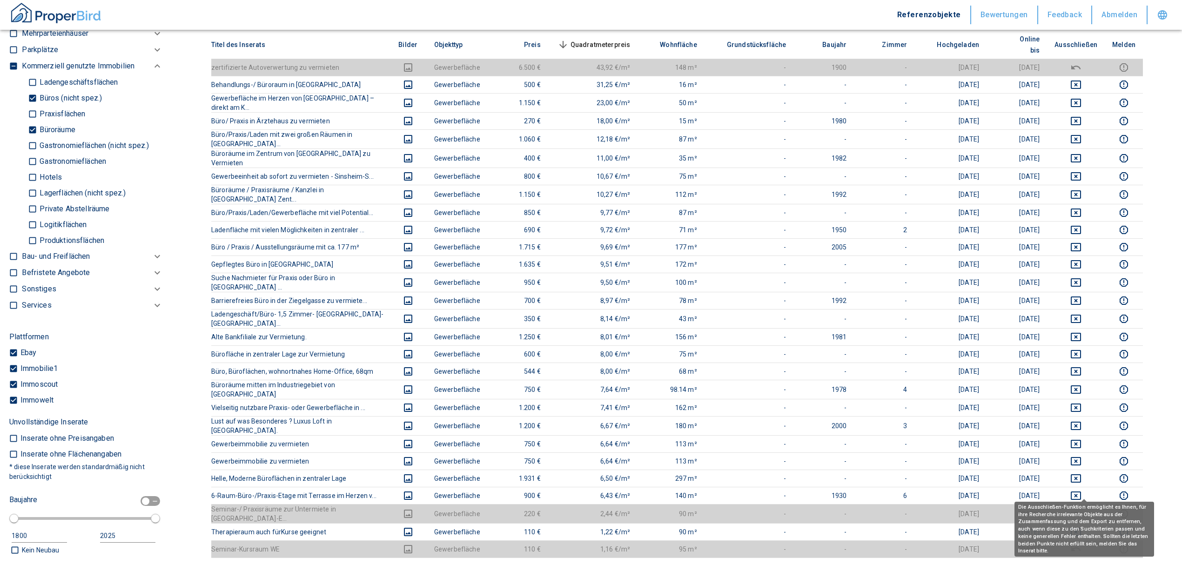
click at [1085, 503] on body "Referenzobjekte Bewertungen Feedback Abmelden Filtervorlagen Neue Filtereinstel…" at bounding box center [591, 346] width 1182 height 1065
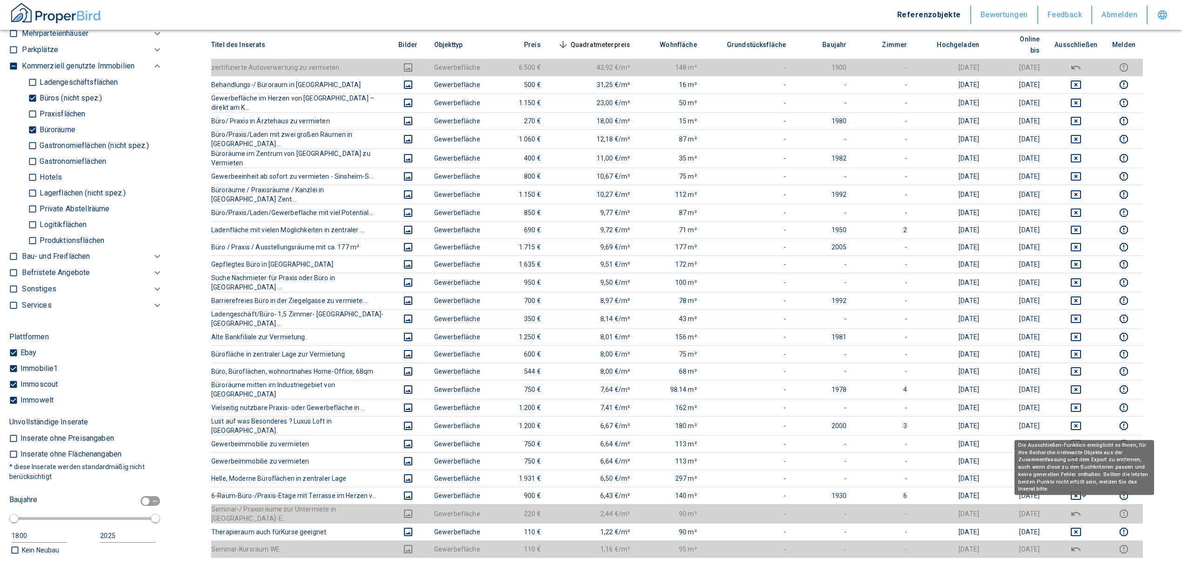
click at [1081, 528] on icon "deselect this listing" at bounding box center [1076, 532] width 10 height 8
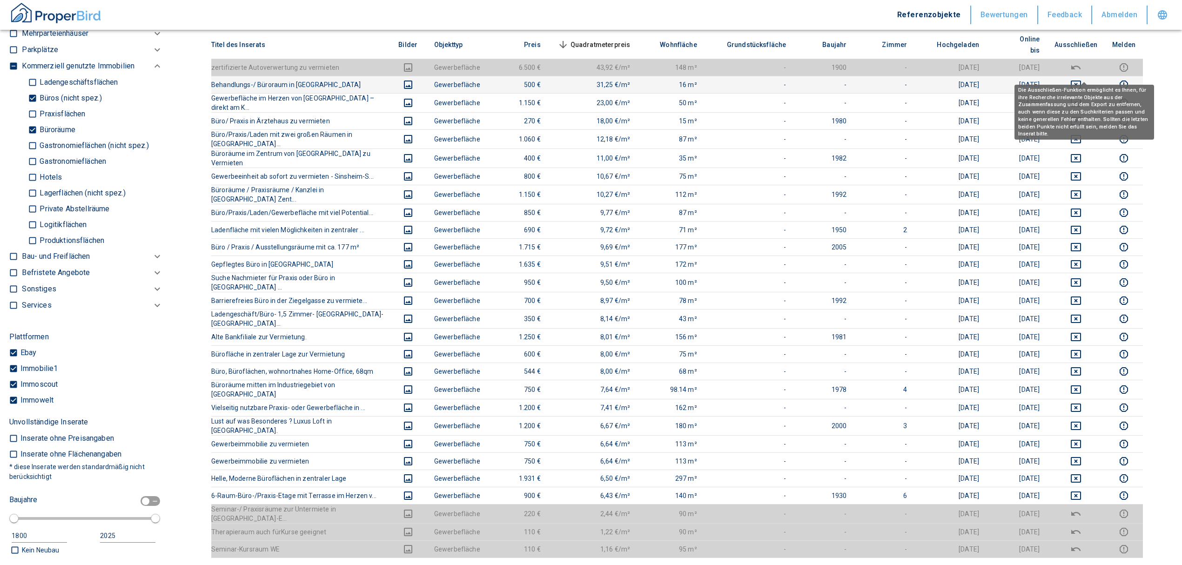
click at [1082, 79] on icon "deselect this listing" at bounding box center [1076, 84] width 11 height 11
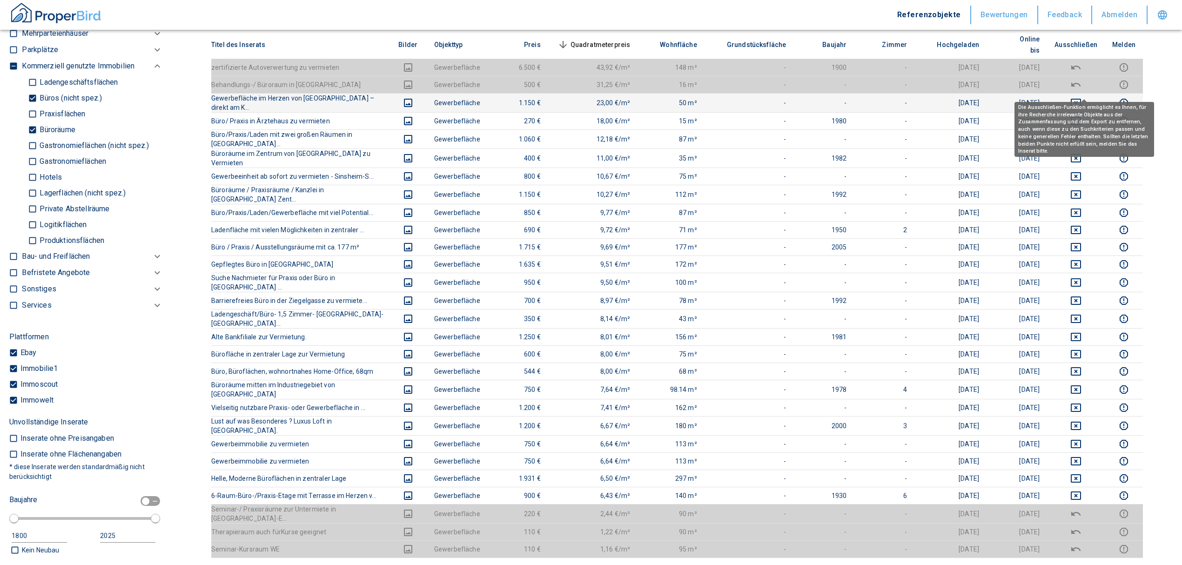
click at [1077, 97] on button "deselect this listing" at bounding box center [1076, 102] width 43 height 11
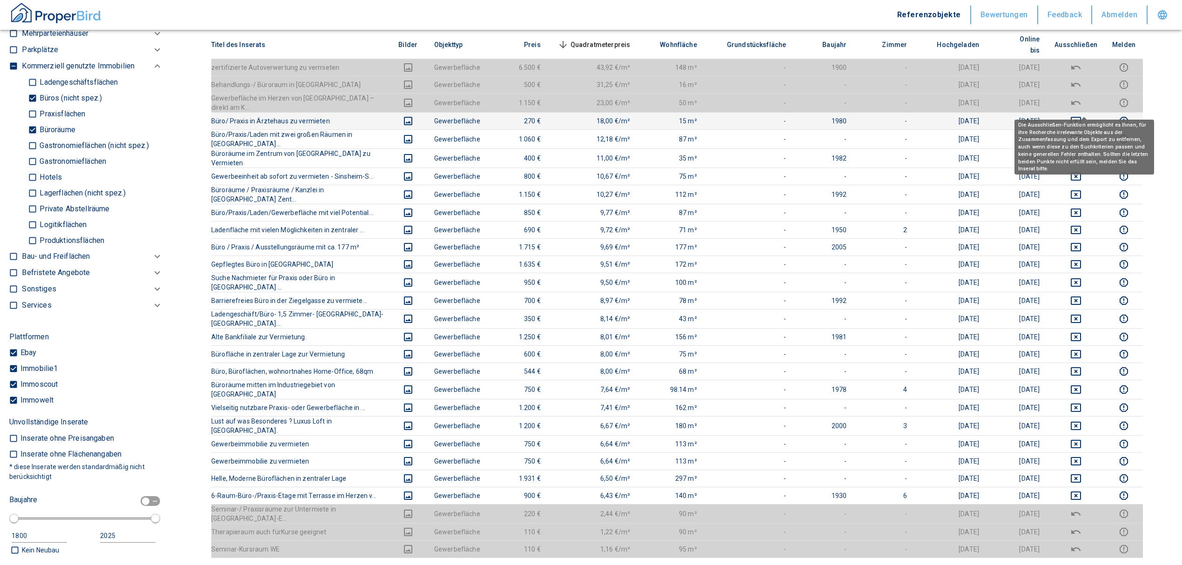
click at [1079, 115] on icon "deselect this listing" at bounding box center [1076, 120] width 11 height 11
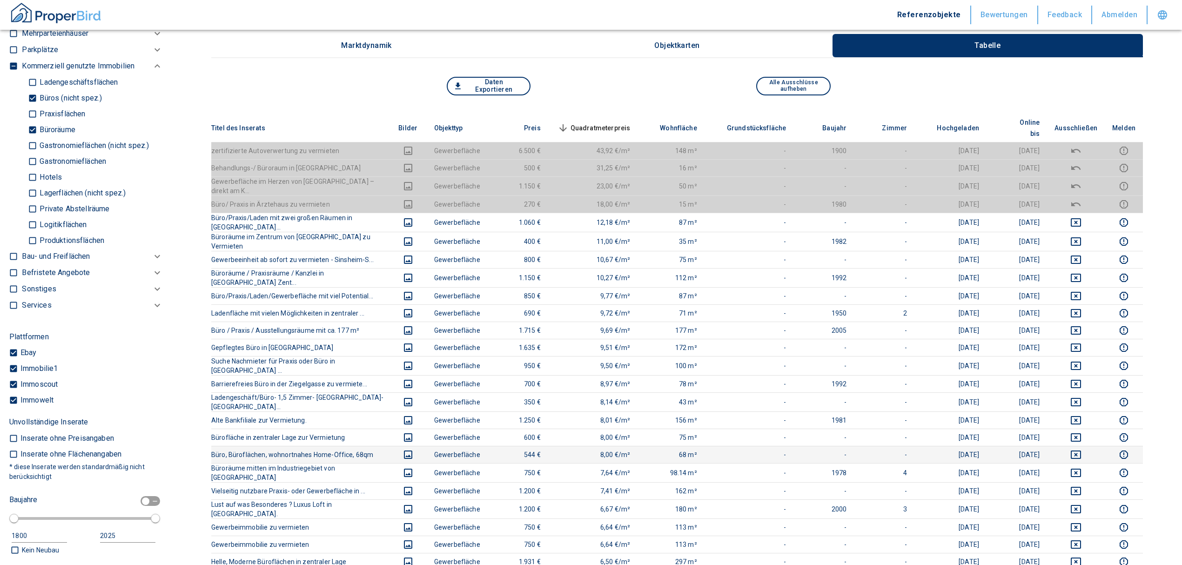
scroll to position [0, 0]
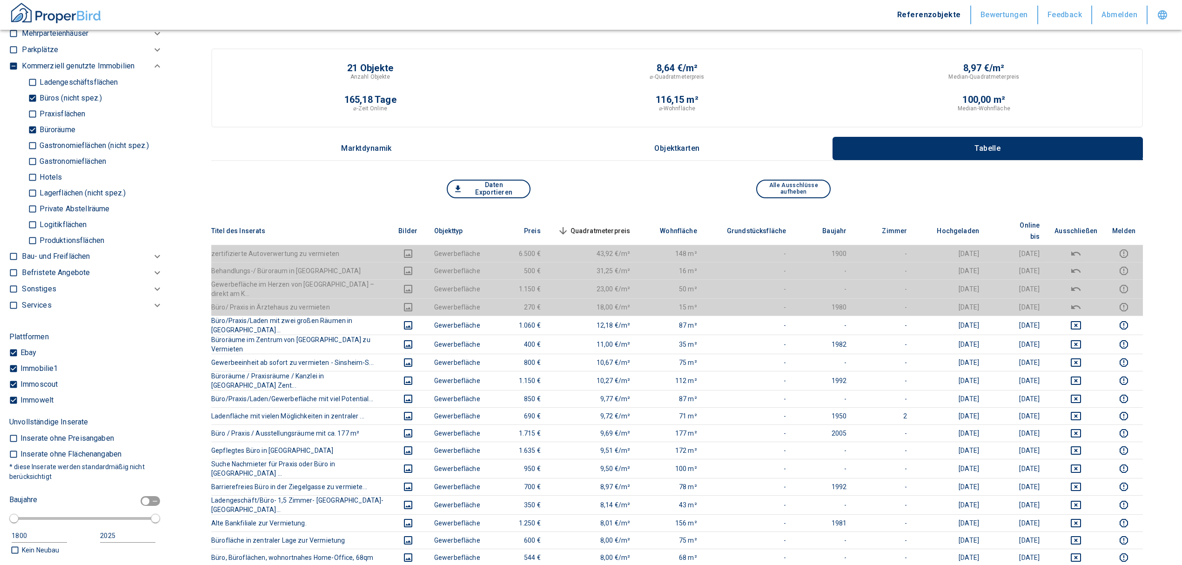
click at [598, 217] on th "Quadratmeterpreis sorted descending" at bounding box center [593, 231] width 90 height 28
click at [600, 218] on th "Quadratmeterpreis sorted descending" at bounding box center [593, 231] width 90 height 28
click at [600, 225] on span "Quadratmeterpreis sorted descending" at bounding box center [593, 230] width 75 height 11
